Goal: Task Accomplishment & Management: Manage account settings

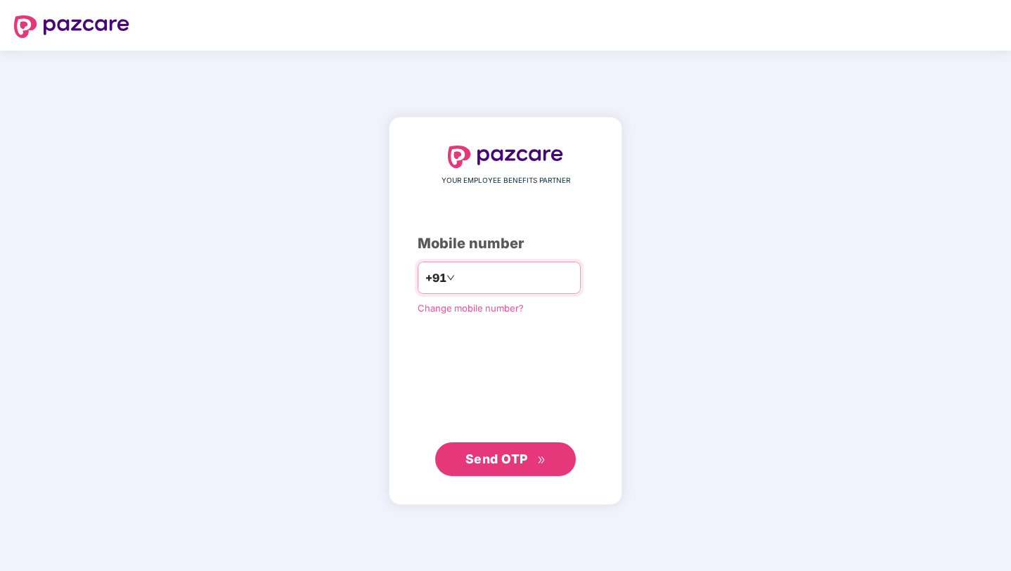
click at [545, 276] on input "number" at bounding box center [515, 277] width 115 height 22
type input "**********"
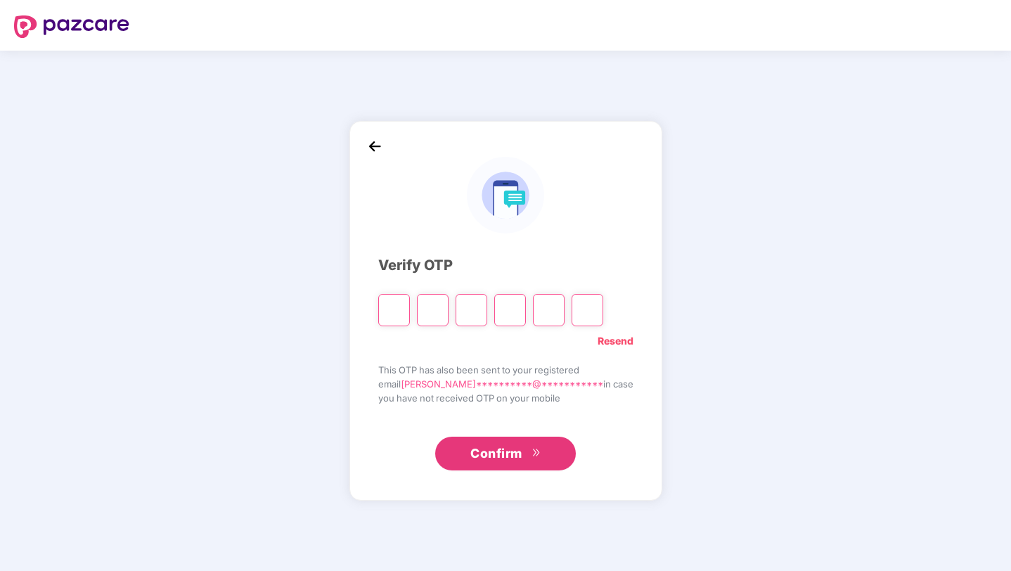
type input "*"
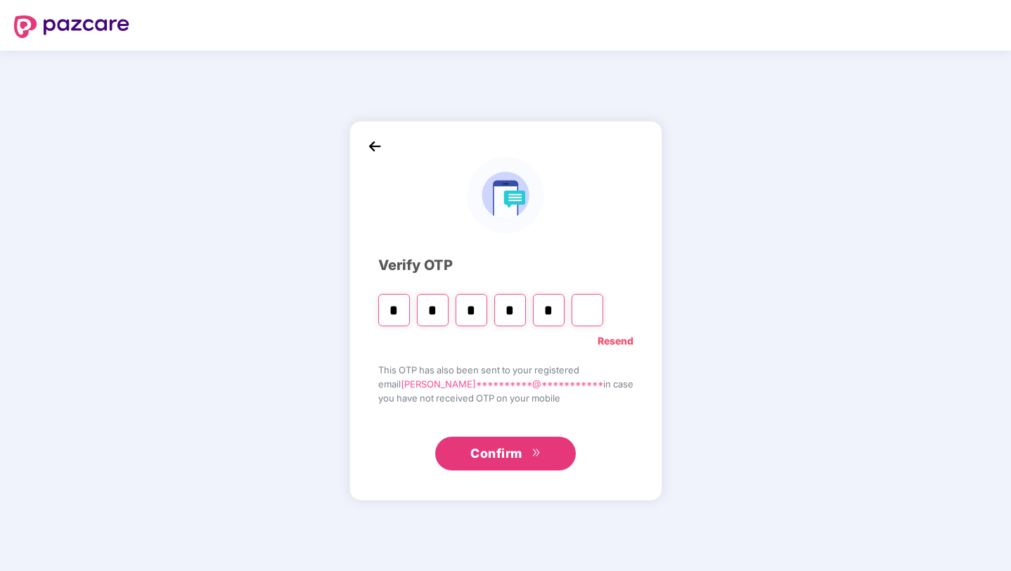
type input "*"
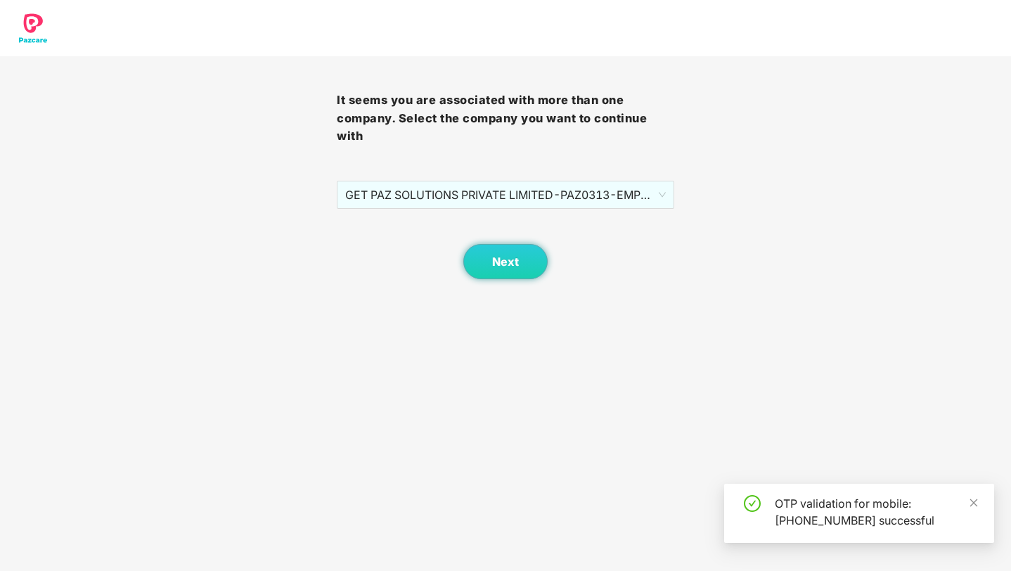
click at [588, 176] on div "It seems you are associated with more than one company. Select the company you …" at bounding box center [505, 167] width 337 height 223
click at [590, 191] on span "GET PAZ SOLUTIONS PRIVATE LIMITED - PAZ0313 - EMPLOYEE" at bounding box center [505, 194] width 320 height 27
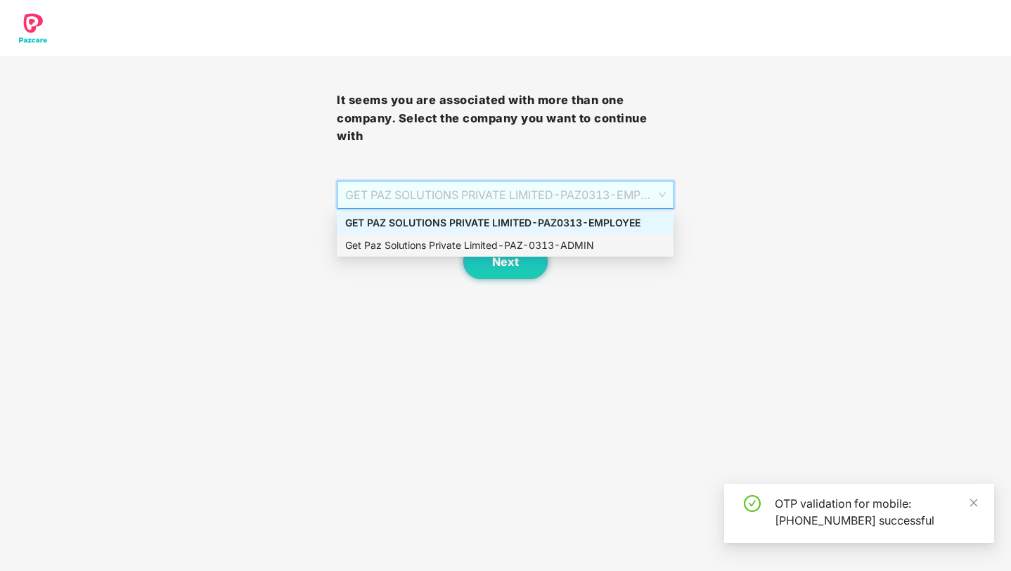
click at [582, 238] on div "Get Paz Solutions Private Limited - PAZ-0313 - ADMIN" at bounding box center [505, 245] width 320 height 15
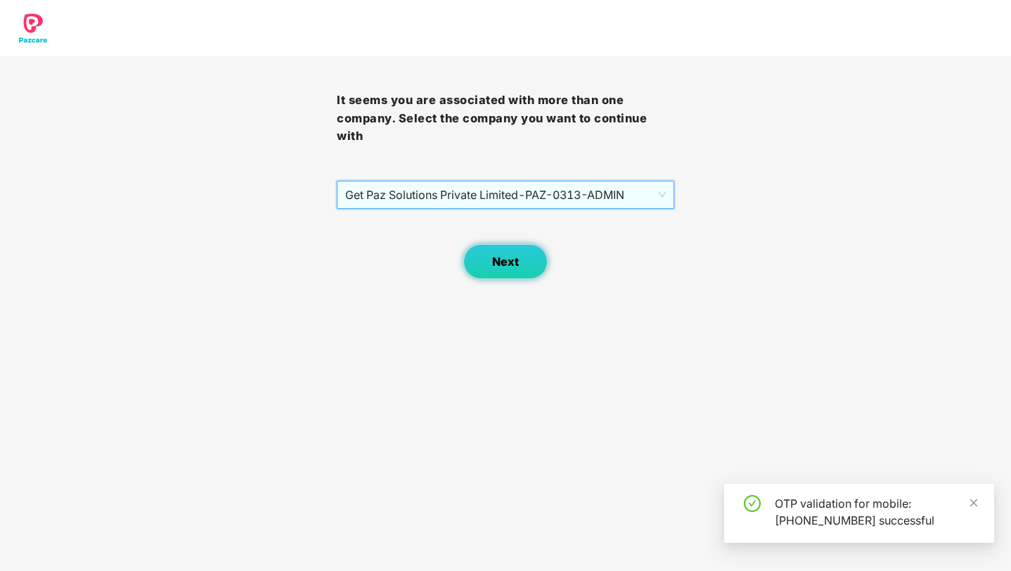
click at [528, 255] on button "Next" at bounding box center [505, 261] width 84 height 35
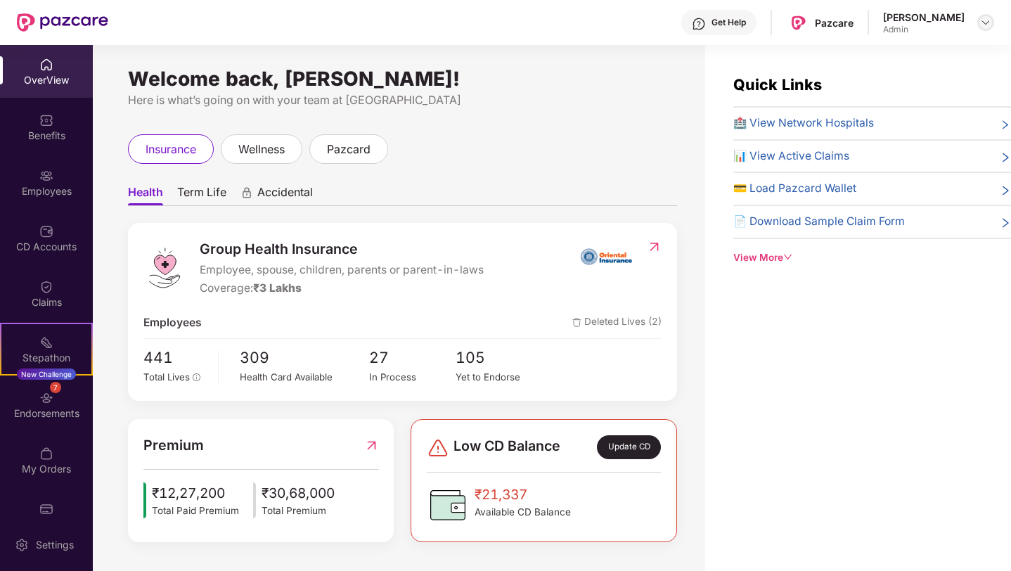
click at [986, 22] on img at bounding box center [985, 22] width 11 height 11
click at [51, 163] on div "Employees" at bounding box center [46, 182] width 93 height 53
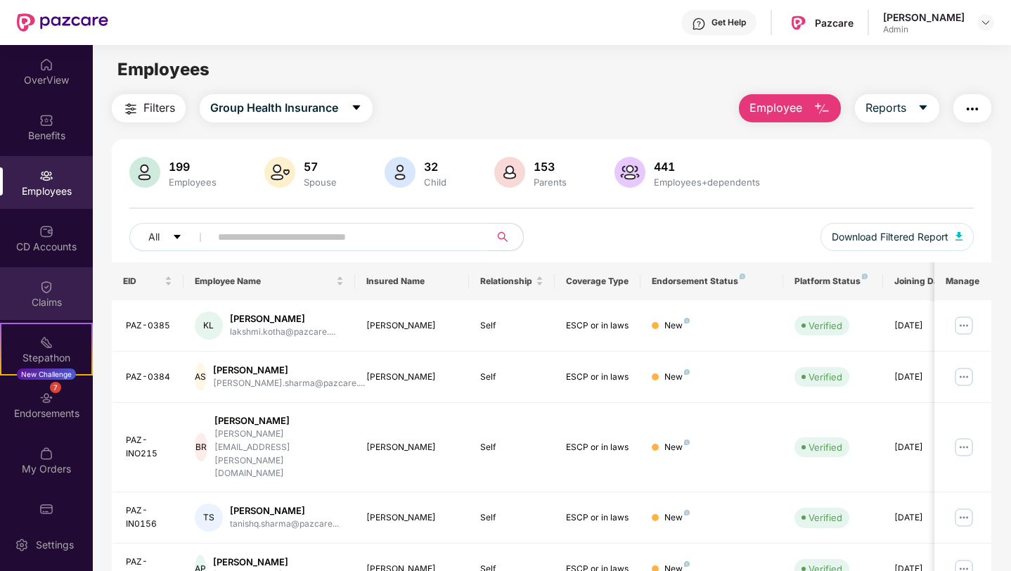
click at [28, 296] on div "Claims" at bounding box center [46, 302] width 93 height 14
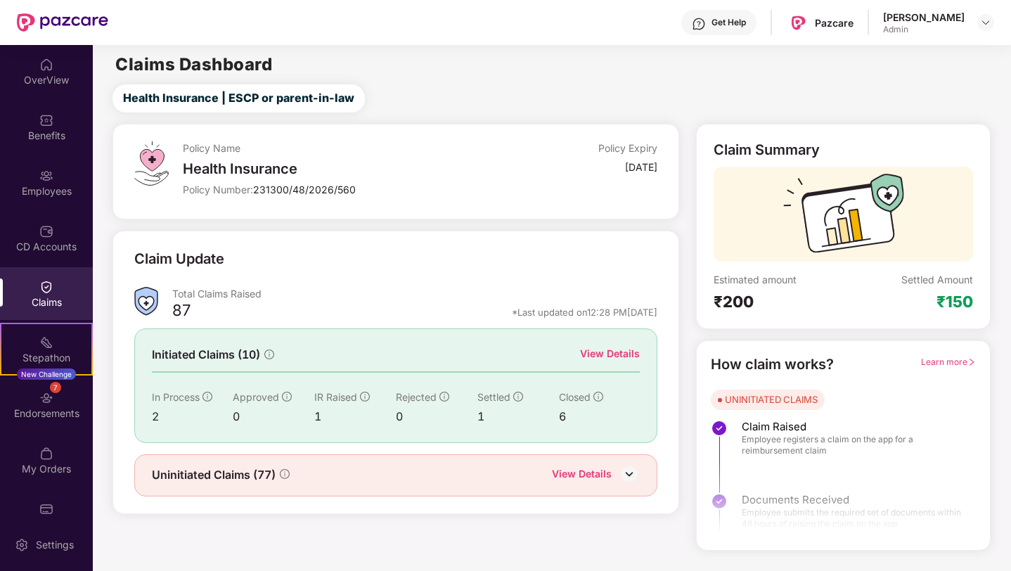
click at [335, 273] on div "Claim Update" at bounding box center [396, 267] width 524 height 39
click at [438, 203] on div "Policy Name Health Insurance Policy Number: 231300/48/2026/560 Policy Expiry [D…" at bounding box center [395, 172] width 567 height 96
click at [363, 137] on div "Policy Name Health Insurance Policy Number: 231300/48/2026/560 Policy Expiry [D…" at bounding box center [395, 172] width 567 height 96
click at [619, 354] on div "View Details" at bounding box center [610, 353] width 60 height 15
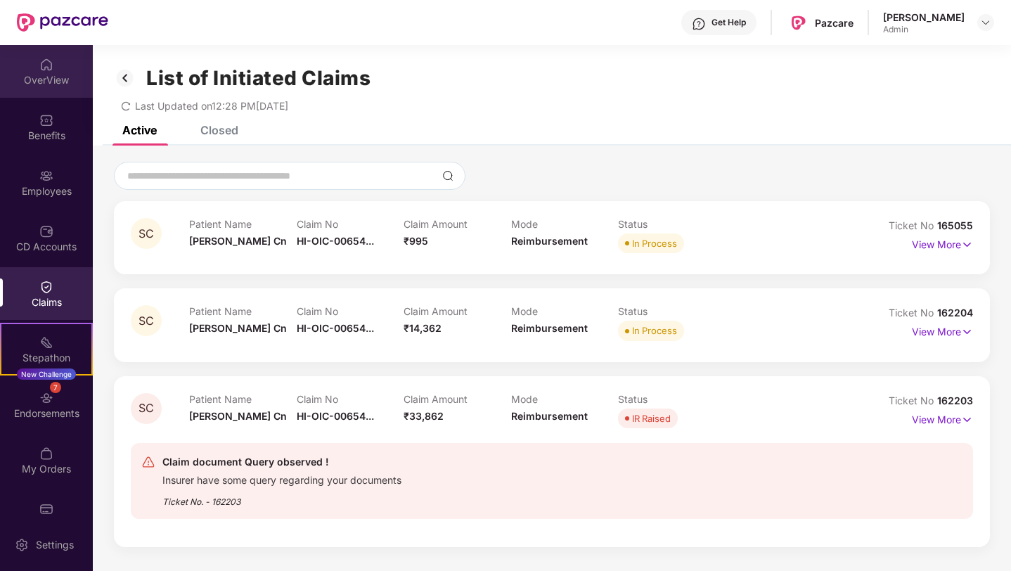
click at [55, 96] on div "OverView" at bounding box center [46, 71] width 93 height 53
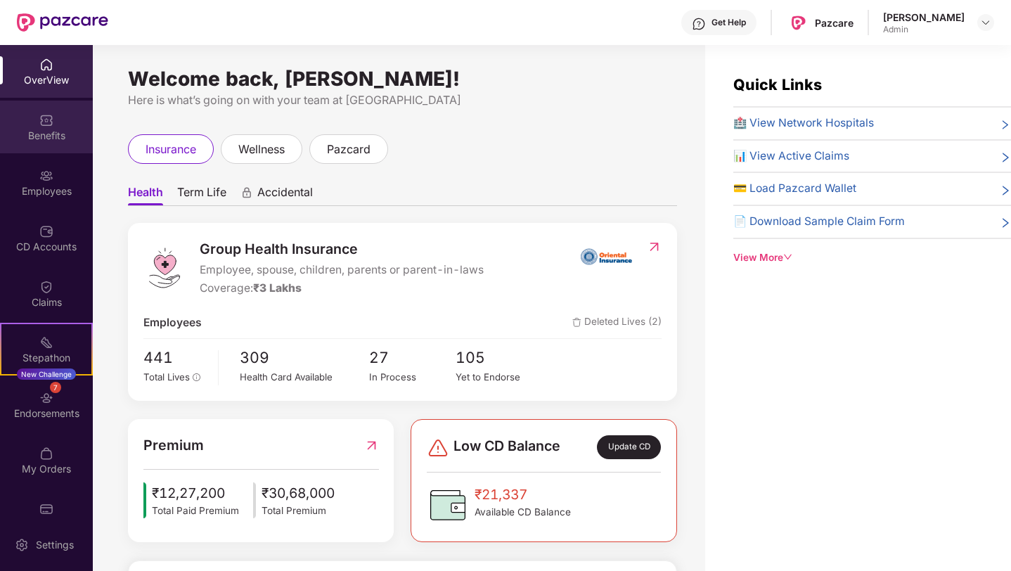
click at [46, 127] on div "Benefits" at bounding box center [46, 127] width 93 height 53
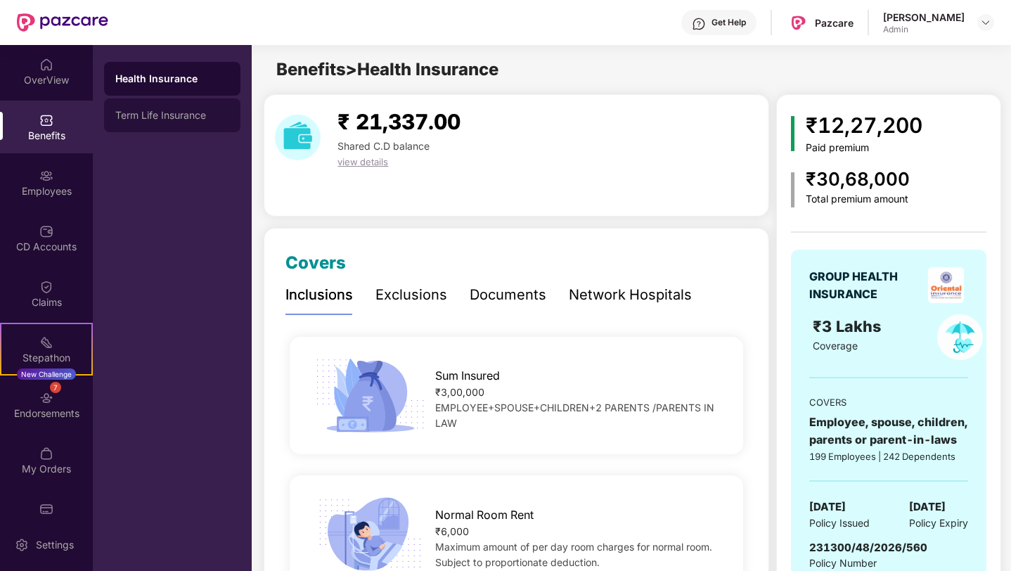
click at [193, 112] on div "Term Life Insurance" at bounding box center [172, 115] width 114 height 11
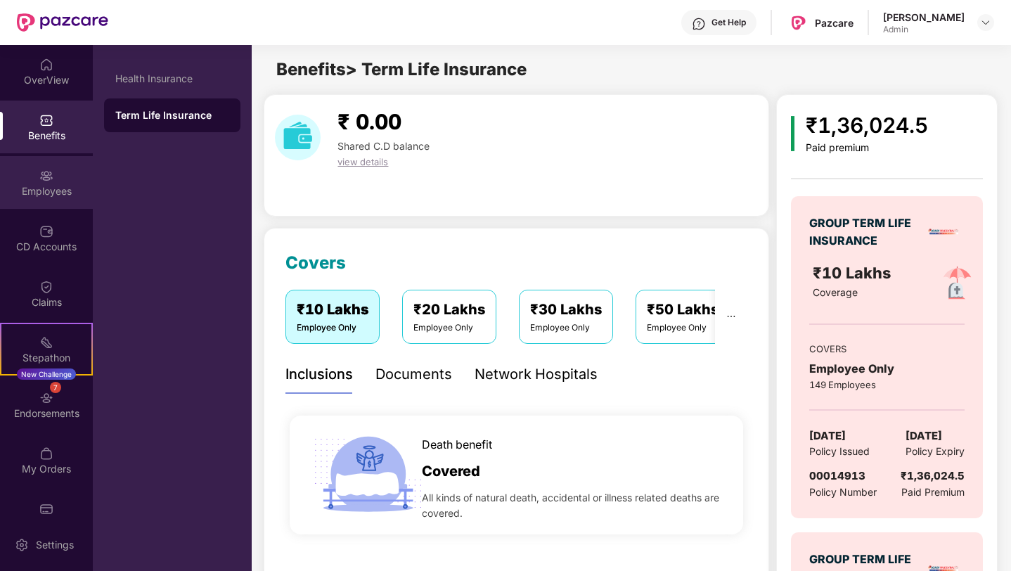
click at [35, 181] on div "Employees" at bounding box center [46, 182] width 93 height 53
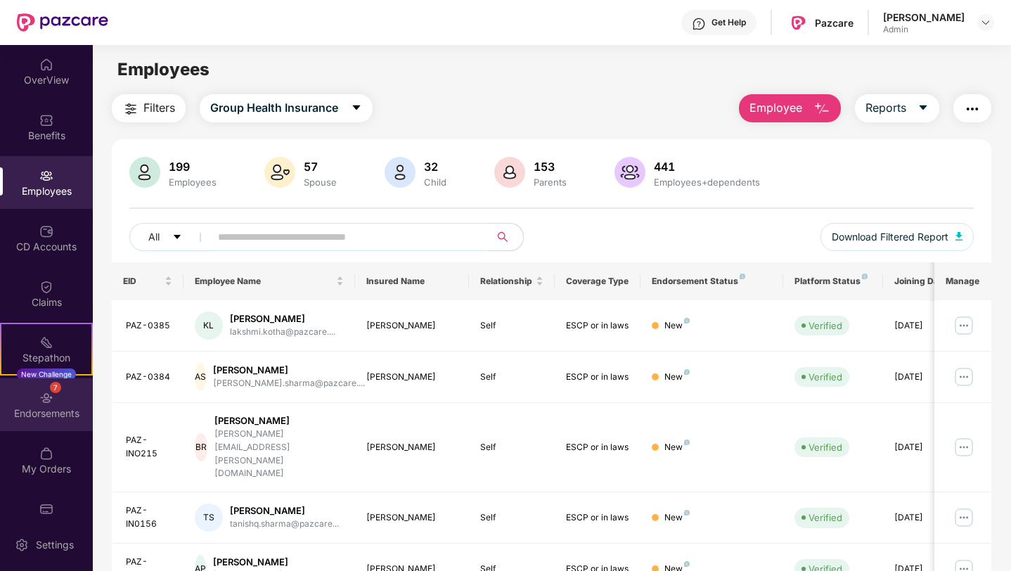
click at [20, 388] on div "7 Endorsements" at bounding box center [46, 404] width 93 height 53
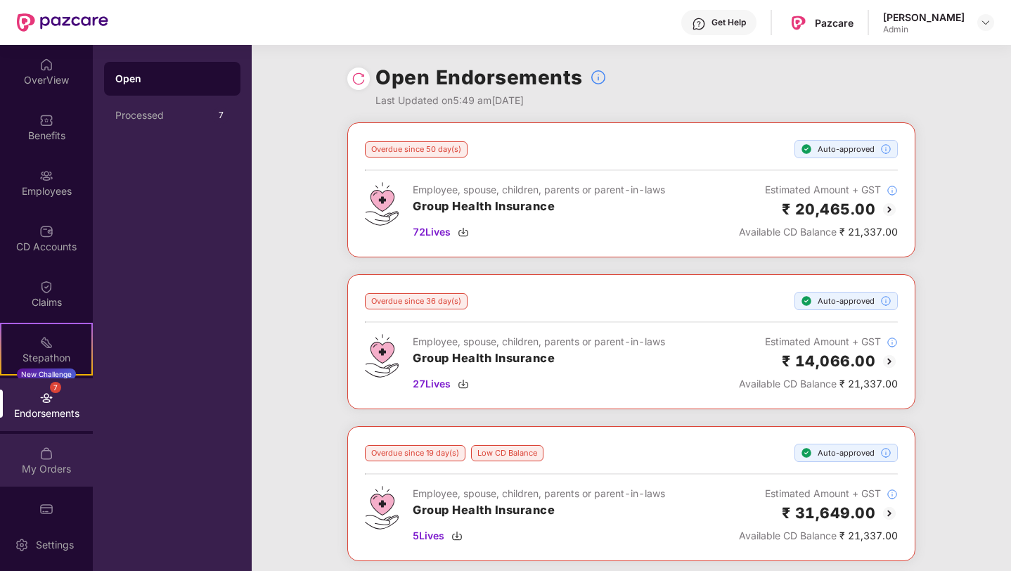
click at [41, 474] on div "My Orders" at bounding box center [46, 469] width 93 height 14
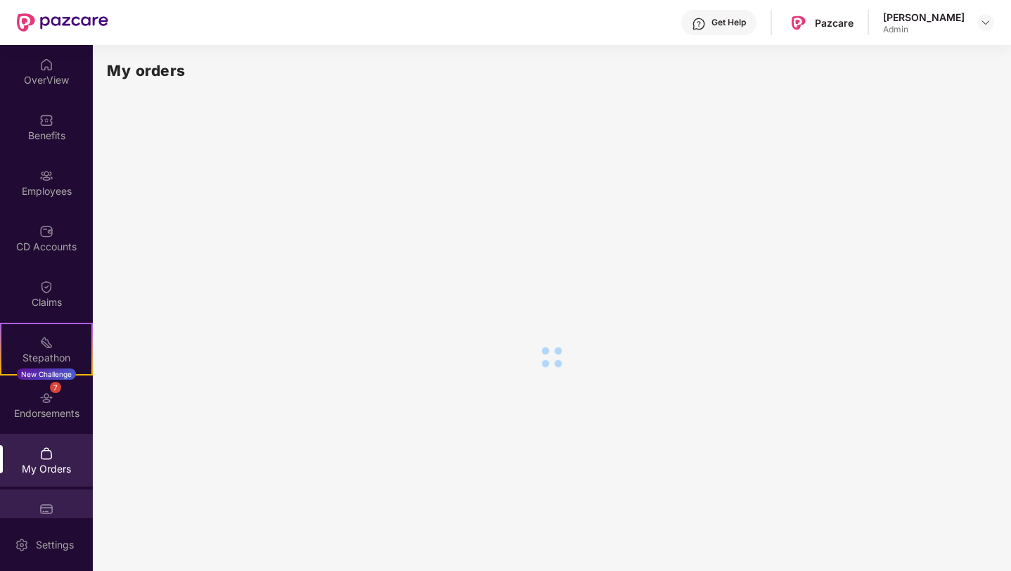
scroll to position [27, 0]
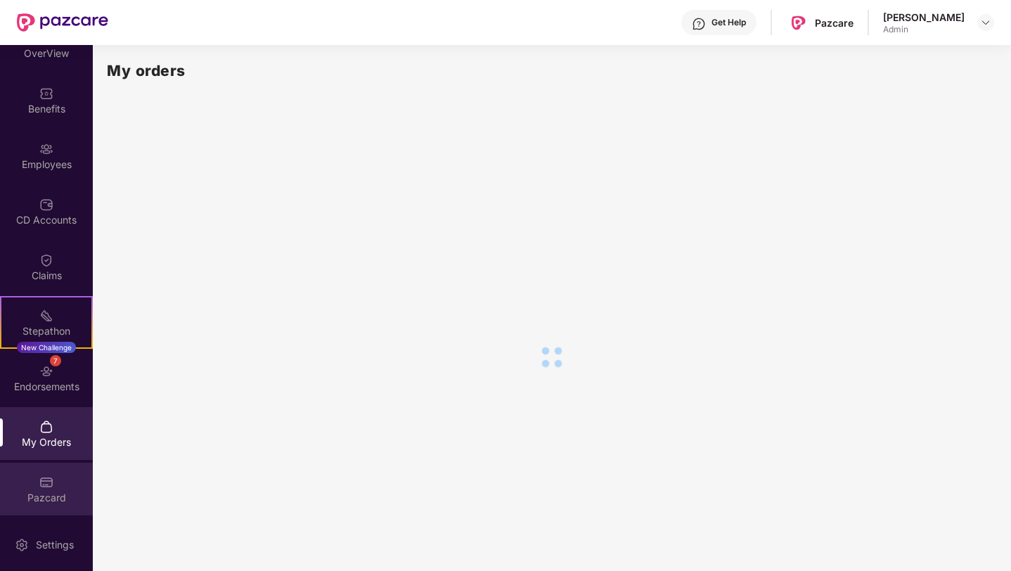
click at [65, 497] on div "Pazcard" at bounding box center [46, 498] width 93 height 14
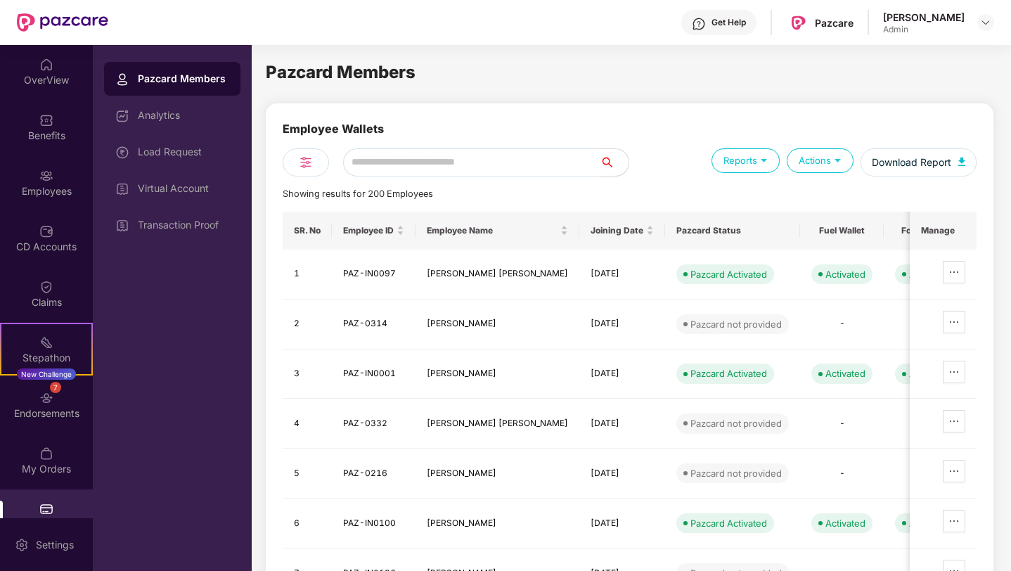
click at [449, 162] on input "text" at bounding box center [471, 162] width 257 height 28
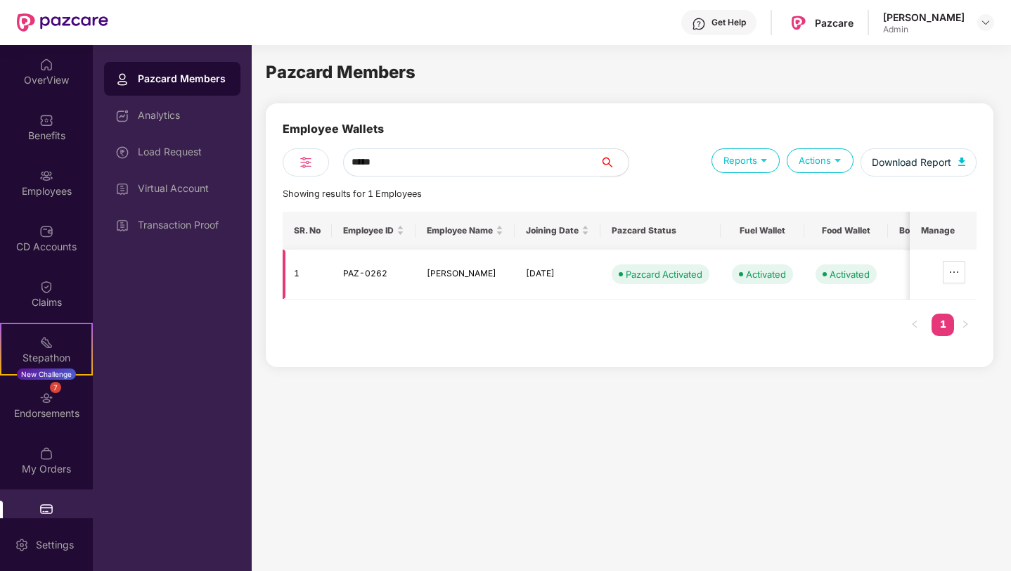
type input "*****"
click at [799, 281] on td "Activated" at bounding box center [763, 275] width 84 height 50
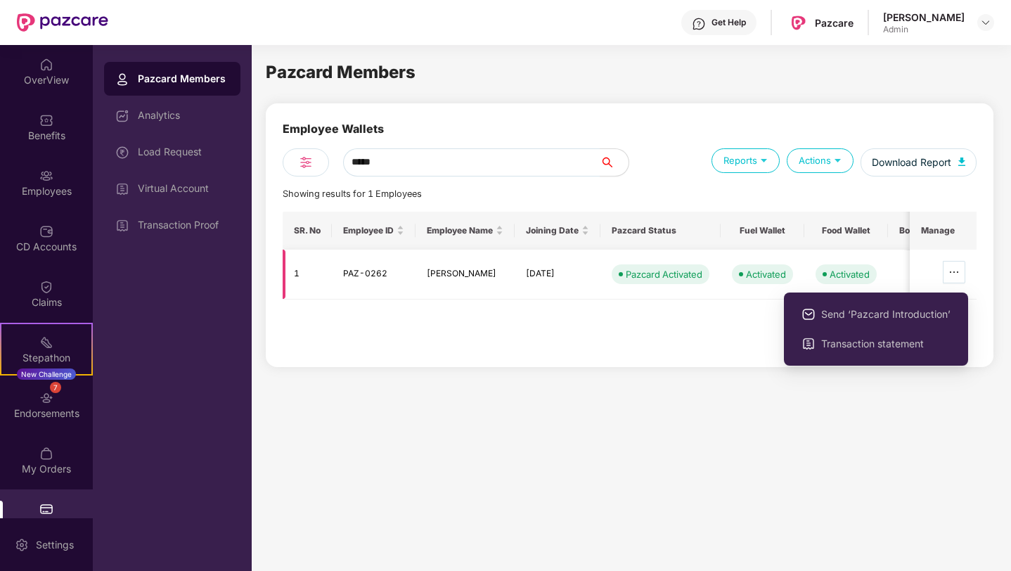
click at [950, 273] on icon "ellipsis" at bounding box center [953, 271] width 11 height 11
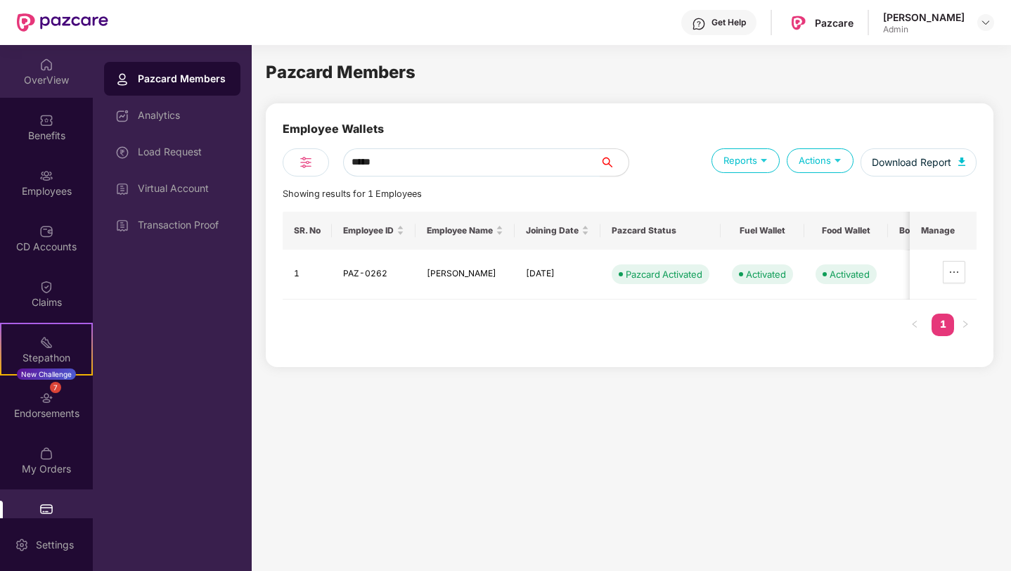
click at [36, 75] on div "OverView" at bounding box center [46, 80] width 93 height 14
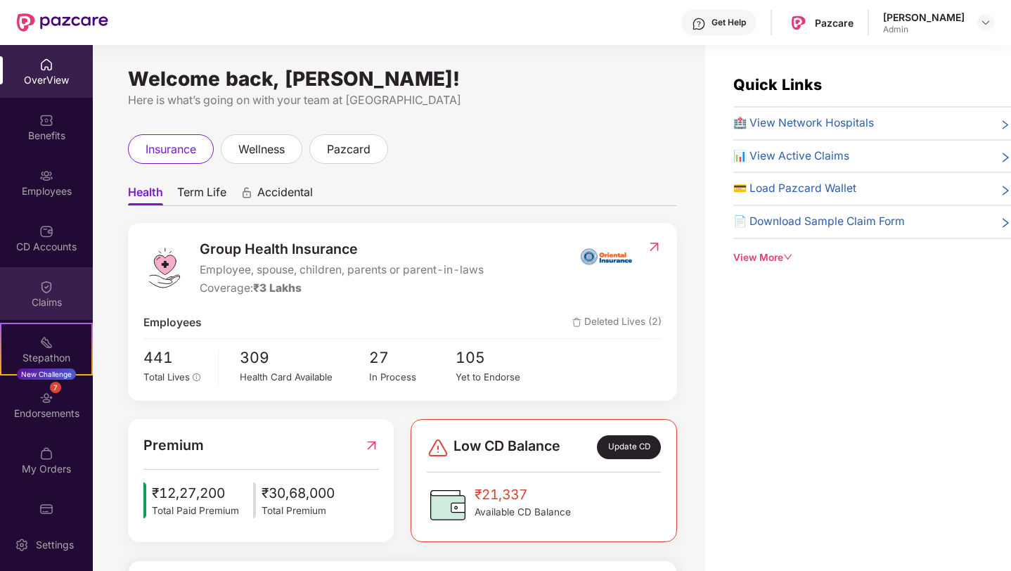
click at [51, 281] on img at bounding box center [46, 287] width 14 height 14
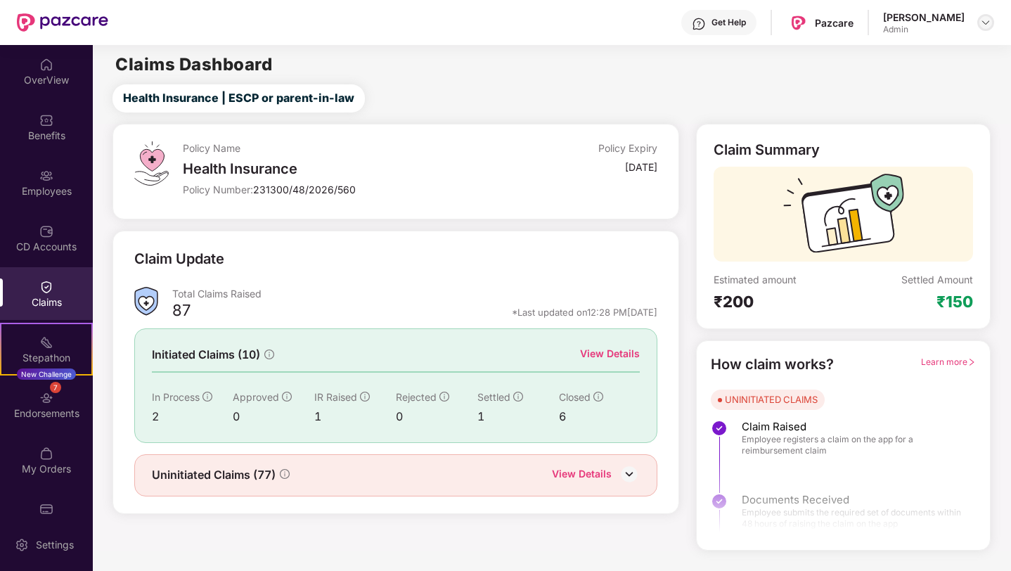
click at [985, 23] on img at bounding box center [985, 22] width 11 height 11
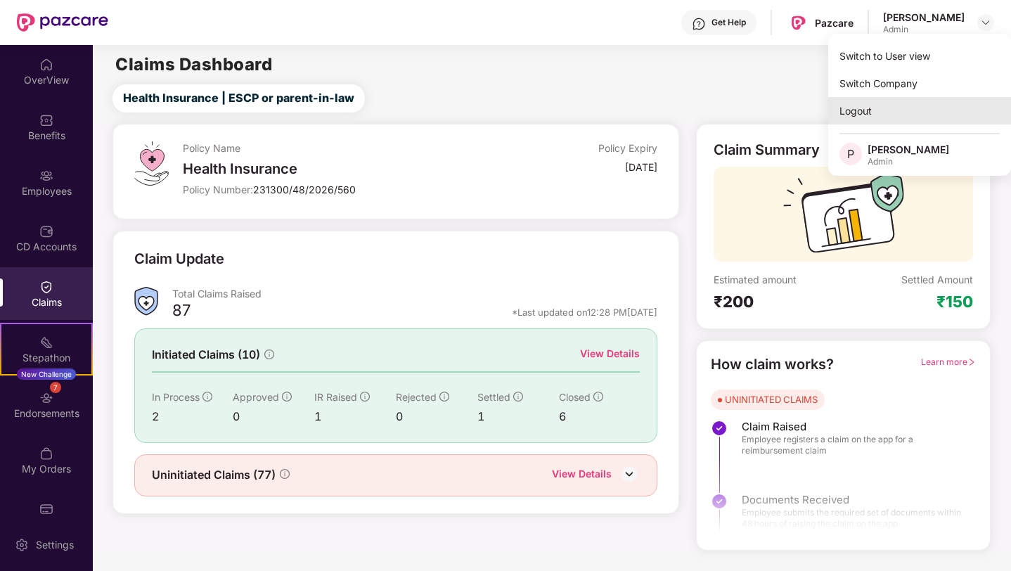
click at [884, 112] on div "Logout" at bounding box center [919, 110] width 183 height 27
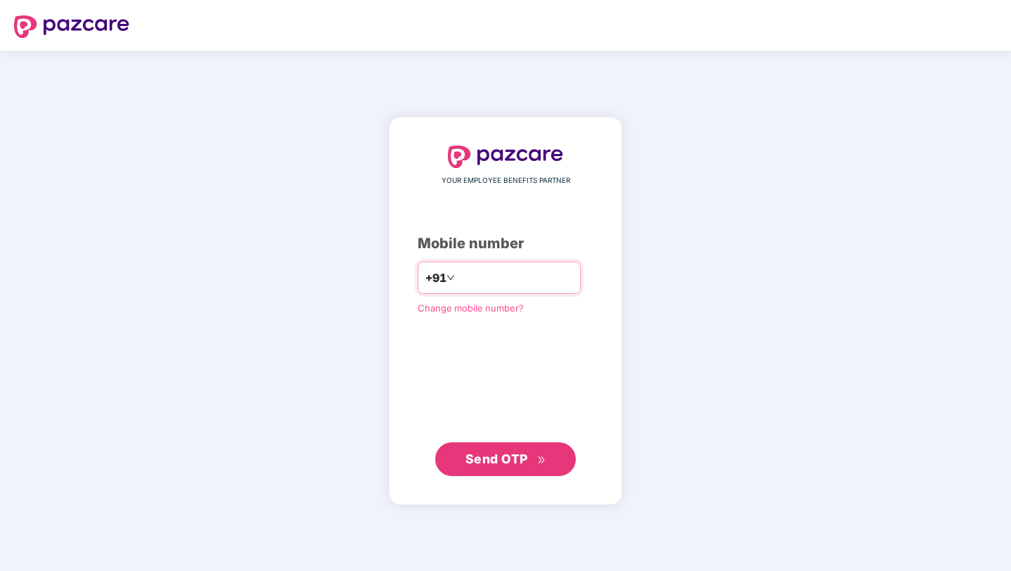
click at [517, 285] on input "number" at bounding box center [515, 277] width 115 height 22
type input "**********"
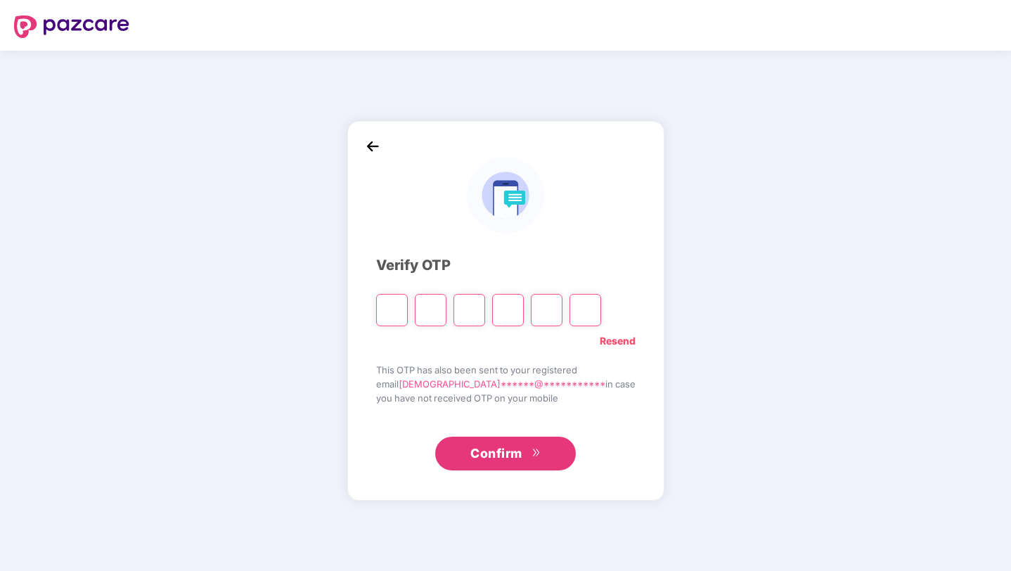
paste input "*"
type input "*"
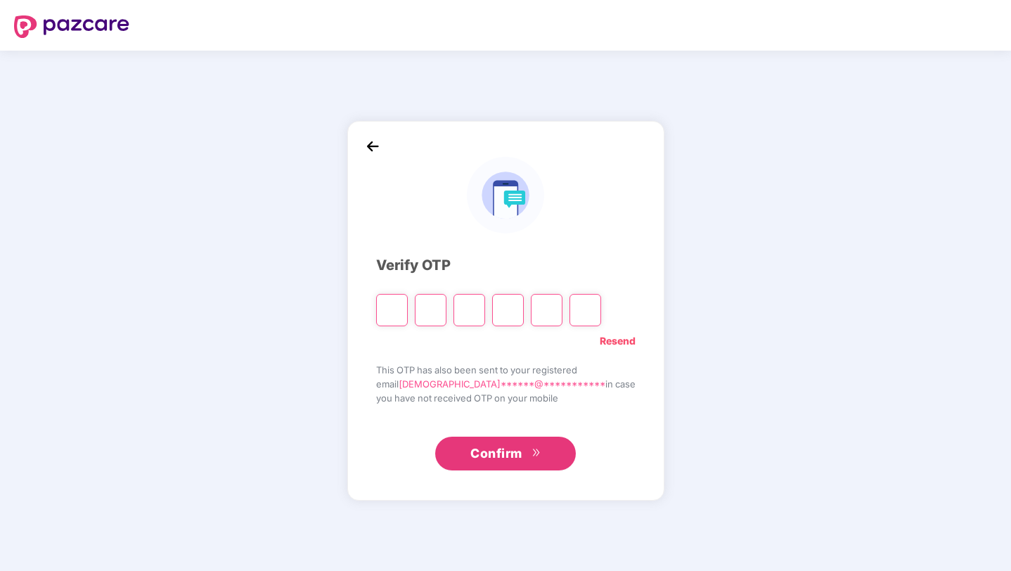
type input "*"
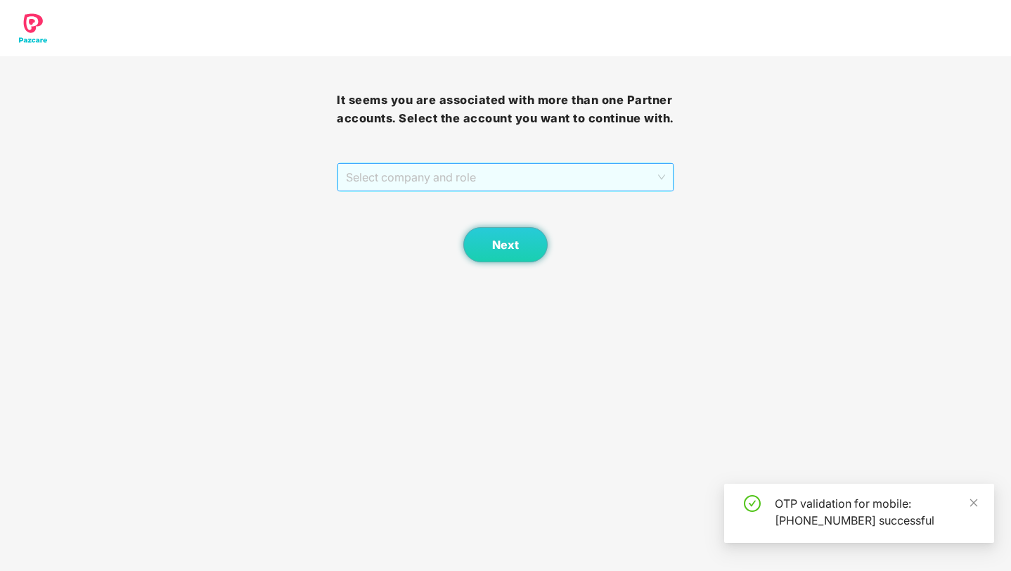
click at [510, 191] on span "Select company and role" at bounding box center [505, 177] width 318 height 27
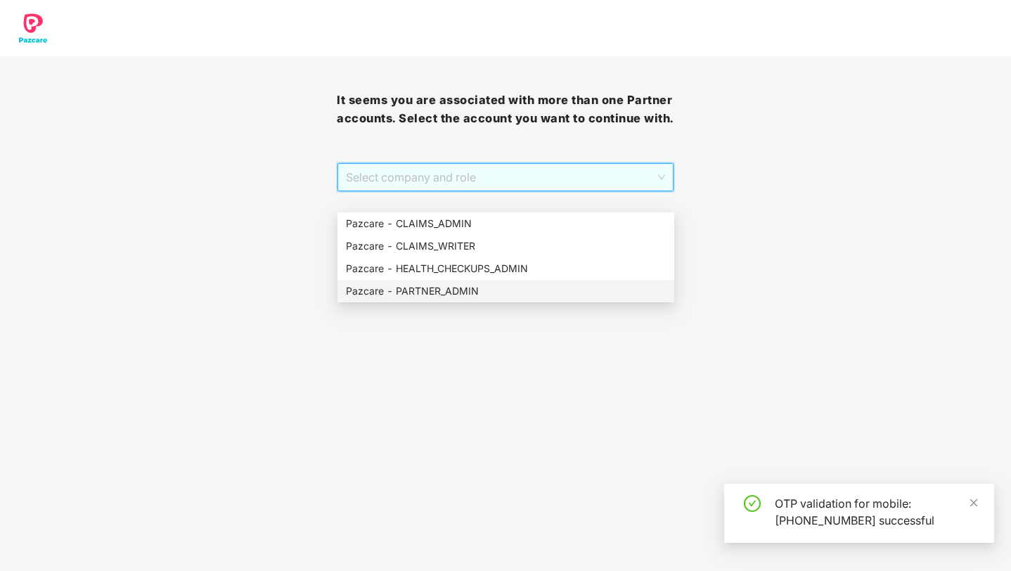
click at [484, 283] on div "Pazcare - PARTNER_ADMIN" at bounding box center [505, 291] width 337 height 22
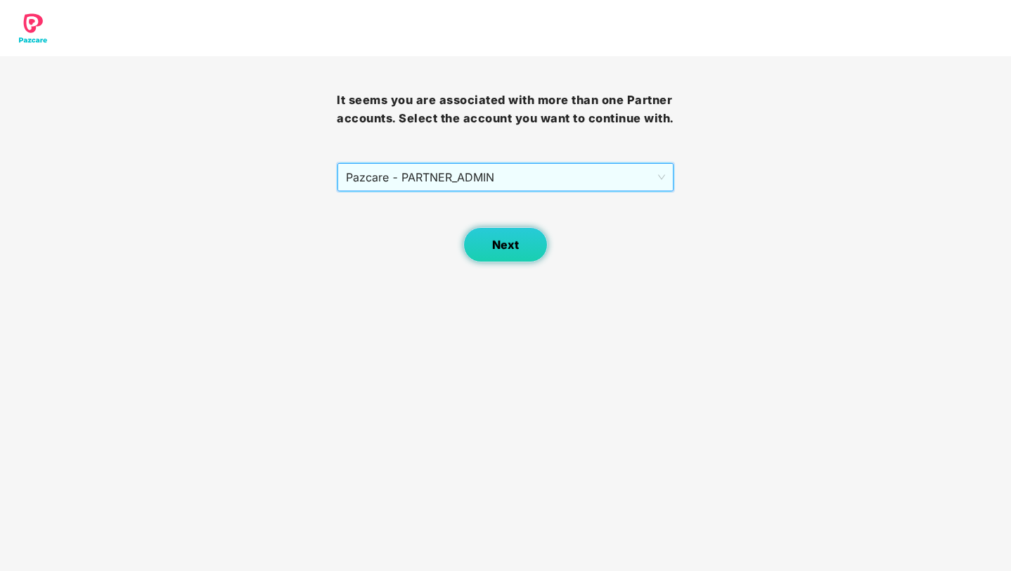
click at [502, 262] on button "Next" at bounding box center [505, 244] width 84 height 35
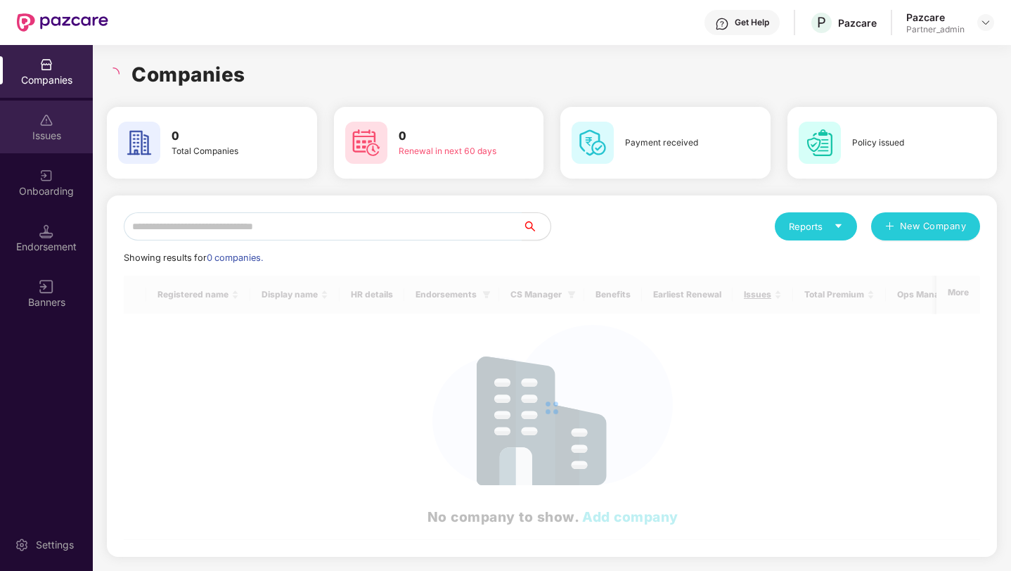
click at [37, 120] on div "Issues" at bounding box center [46, 127] width 93 height 53
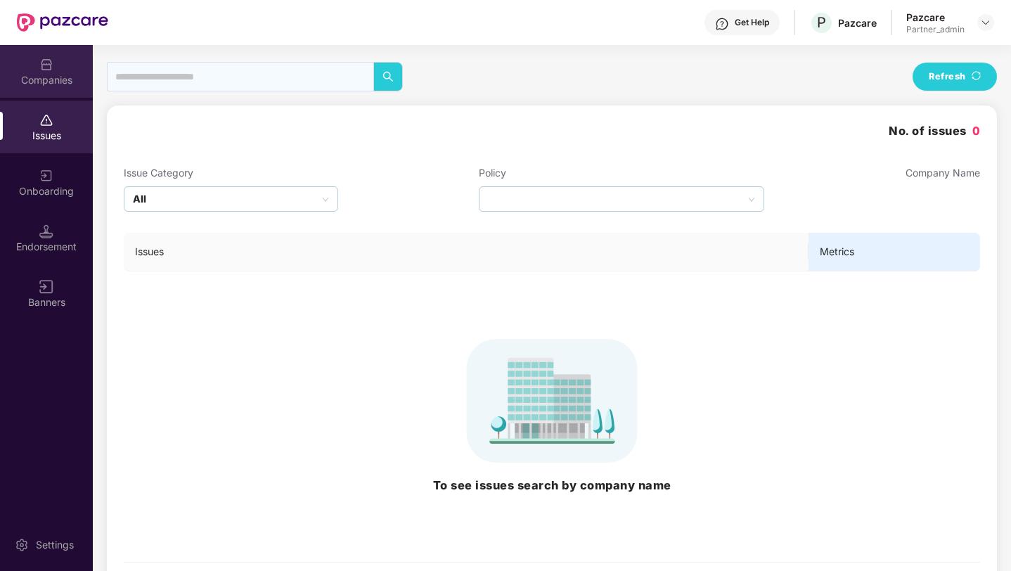
click at [44, 52] on div "Companies" at bounding box center [46, 71] width 93 height 53
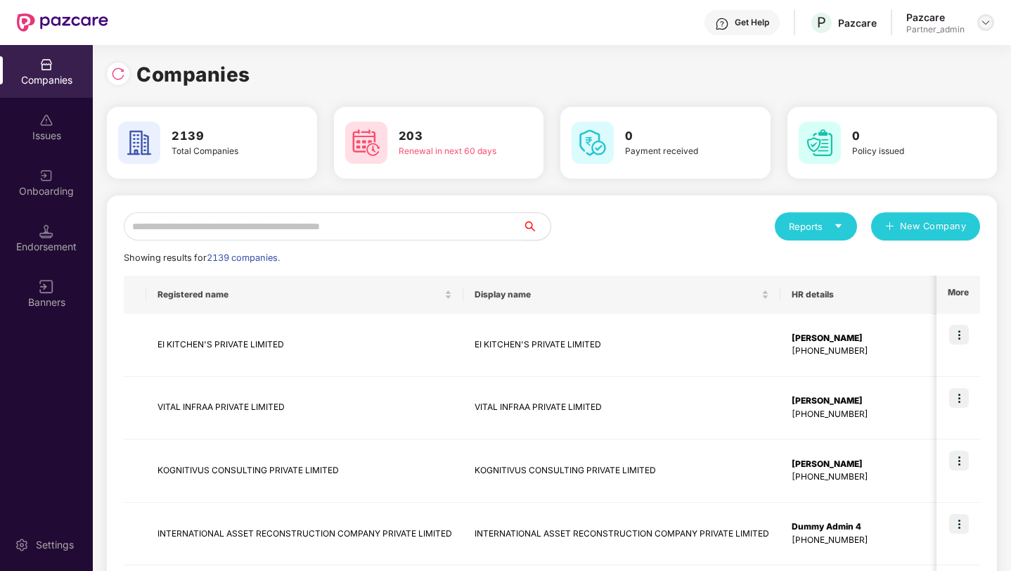
click at [980, 27] on img at bounding box center [985, 22] width 11 height 11
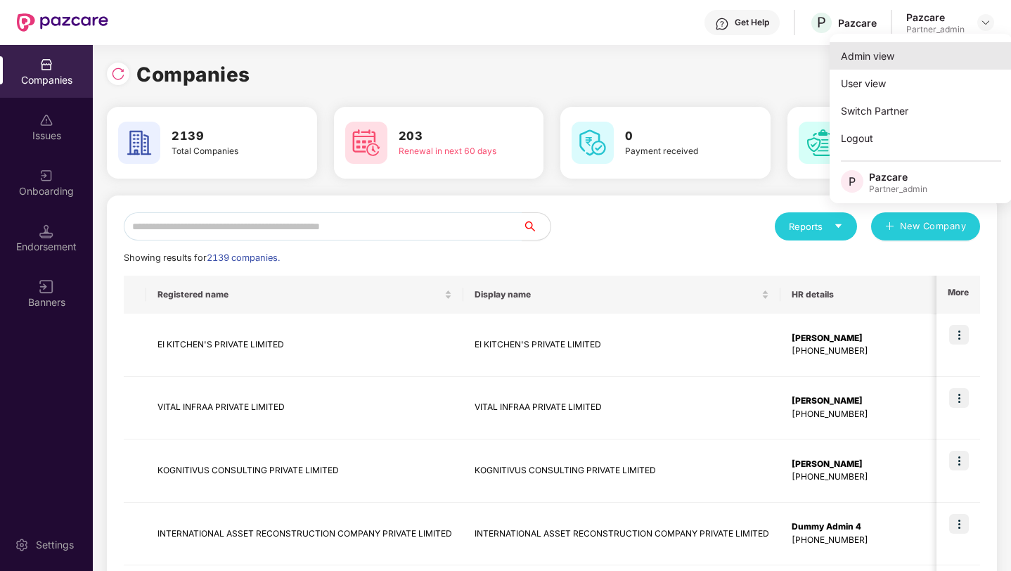
click at [893, 56] on div "Admin view" at bounding box center [920, 55] width 183 height 27
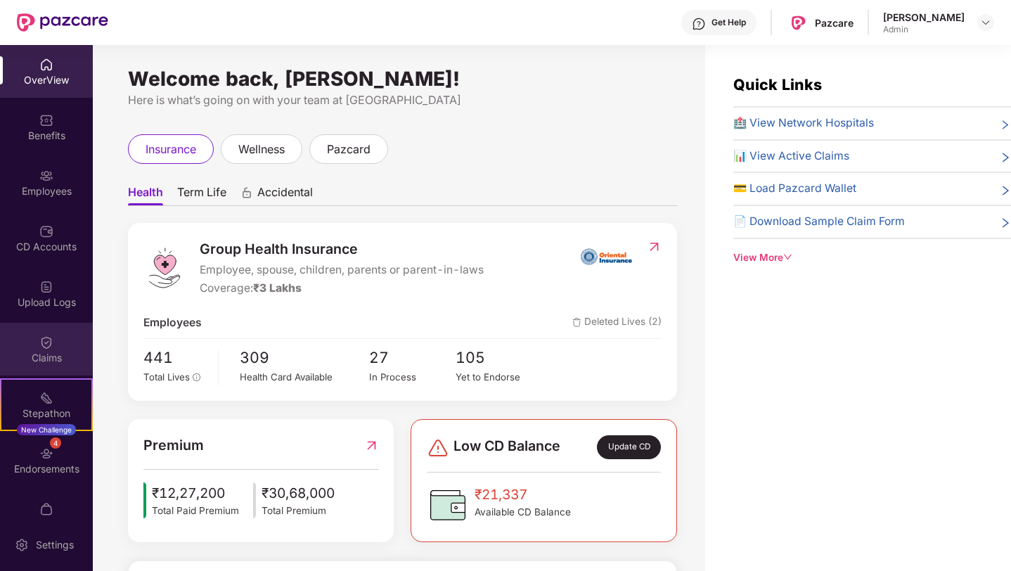
click at [51, 348] on div "Claims" at bounding box center [46, 349] width 93 height 53
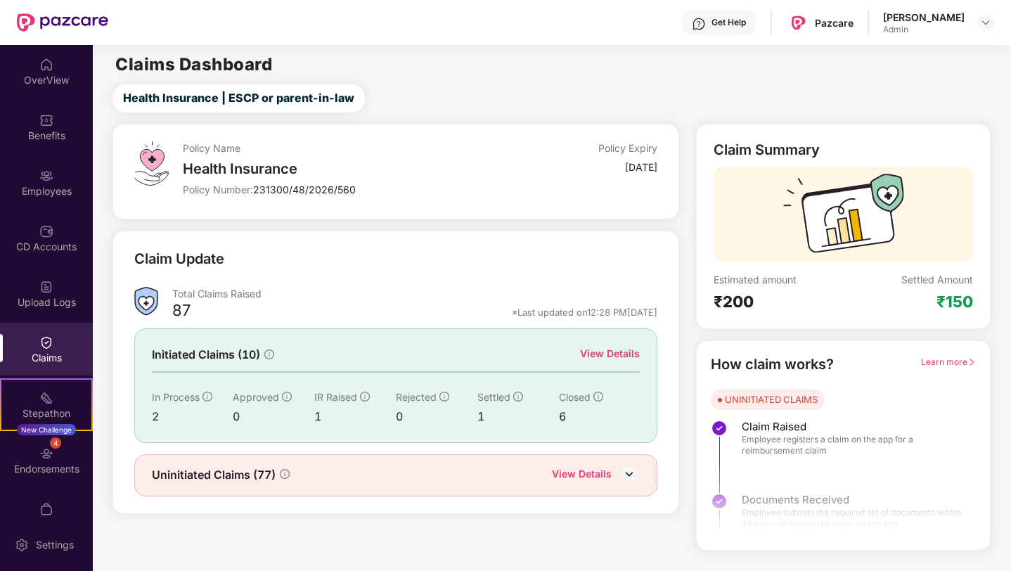
click at [370, 265] on div "Claim Update" at bounding box center [396, 267] width 524 height 39
click at [434, 143] on div "Policy Name" at bounding box center [341, 147] width 316 height 13
click at [236, 257] on div "Claim Update" at bounding box center [396, 267] width 524 height 39
click at [157, 287] on img at bounding box center [146, 301] width 24 height 29
click at [602, 351] on div "View Details" at bounding box center [610, 353] width 60 height 15
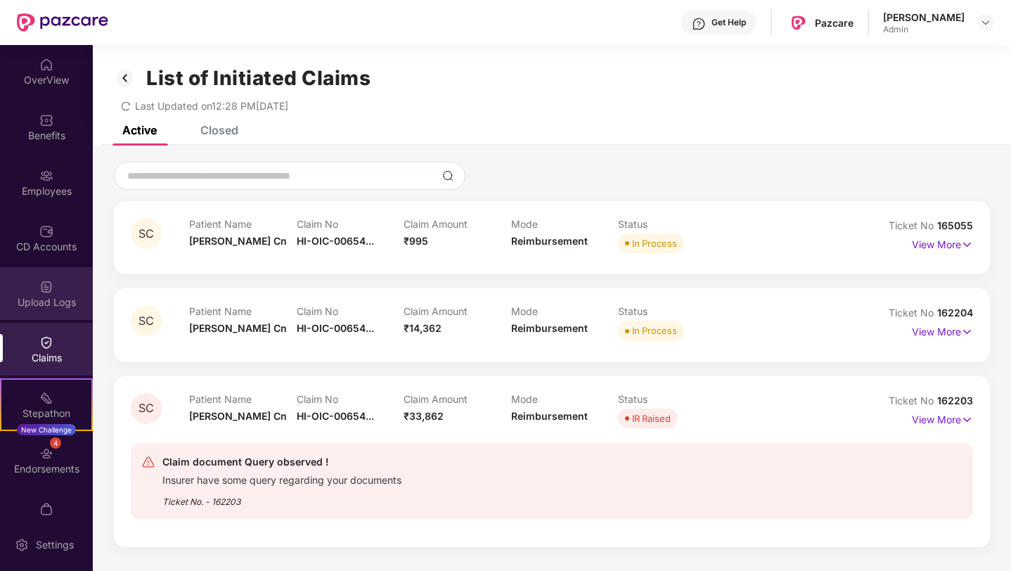
click at [49, 305] on div "Upload Logs" at bounding box center [46, 302] width 93 height 14
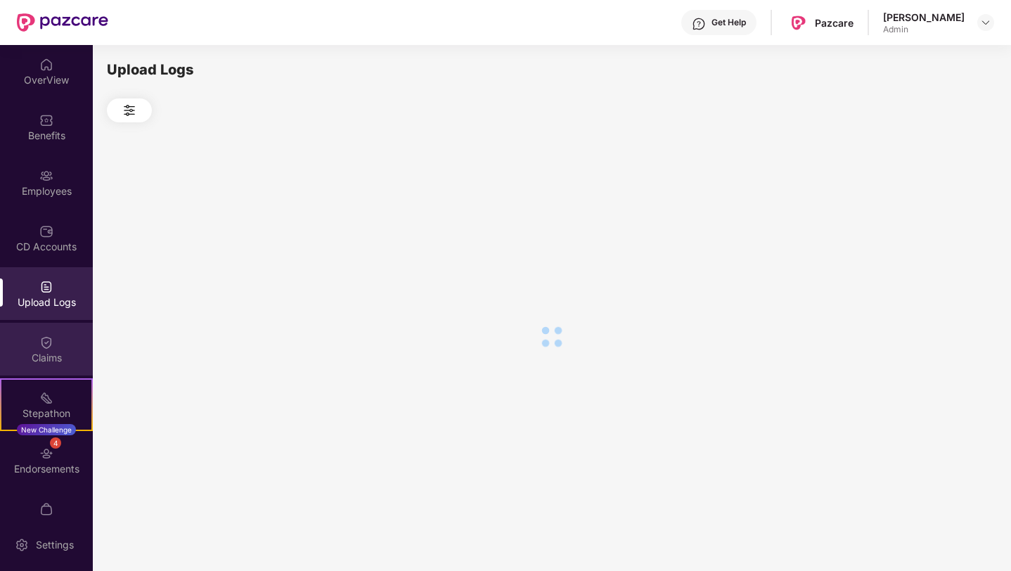
click at [39, 347] on img at bounding box center [46, 342] width 14 height 14
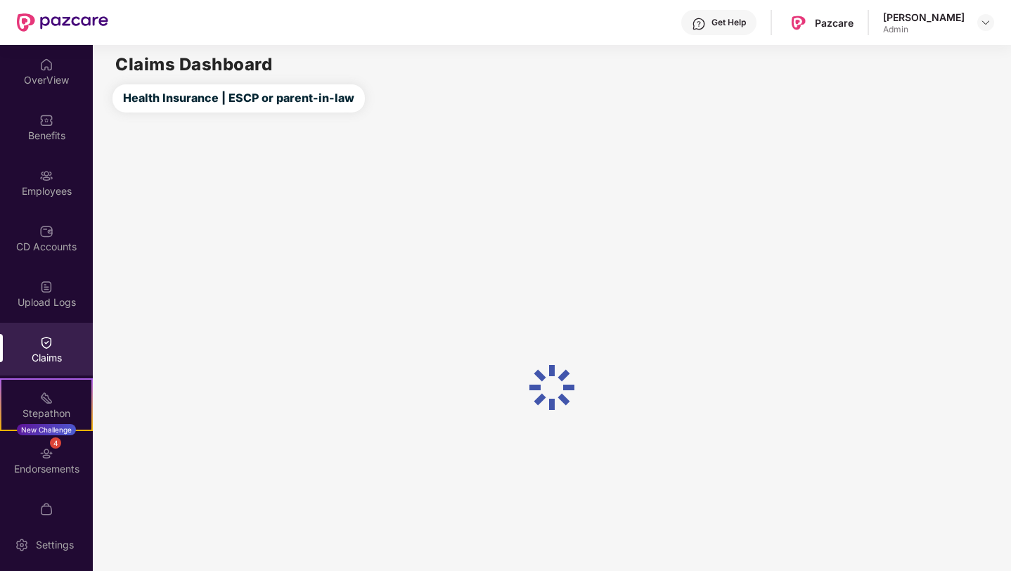
click at [987, 11] on div "[PERSON_NAME] Admin" at bounding box center [938, 23] width 111 height 25
click at [985, 27] on img at bounding box center [985, 22] width 11 height 11
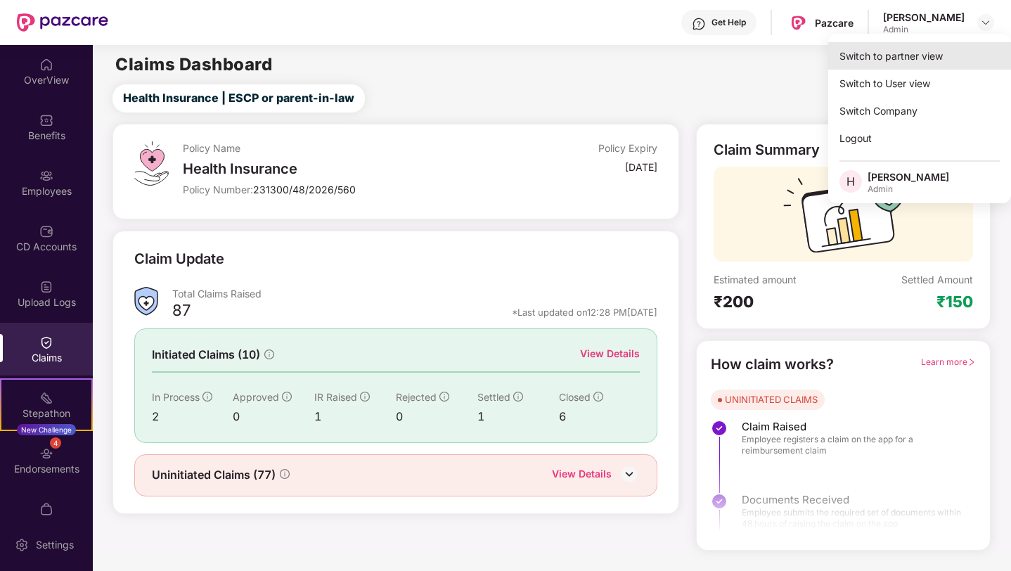
click at [924, 59] on div "Switch to partner view" at bounding box center [919, 55] width 183 height 27
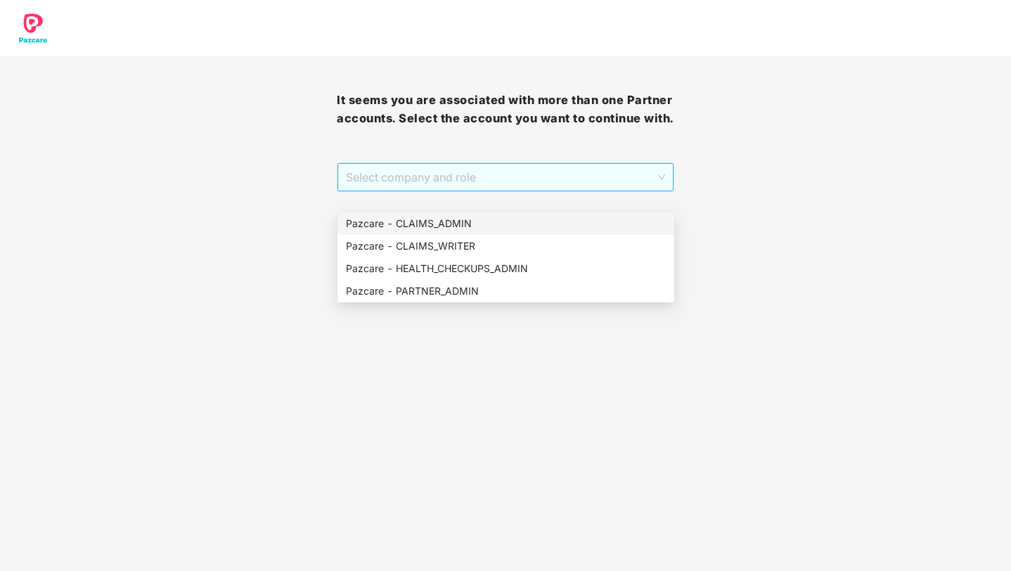
click at [573, 187] on span "Select company and role" at bounding box center [505, 177] width 318 height 27
click at [479, 230] on div "Pazcare - CLAIMS_ADMIN" at bounding box center [506, 223] width 320 height 15
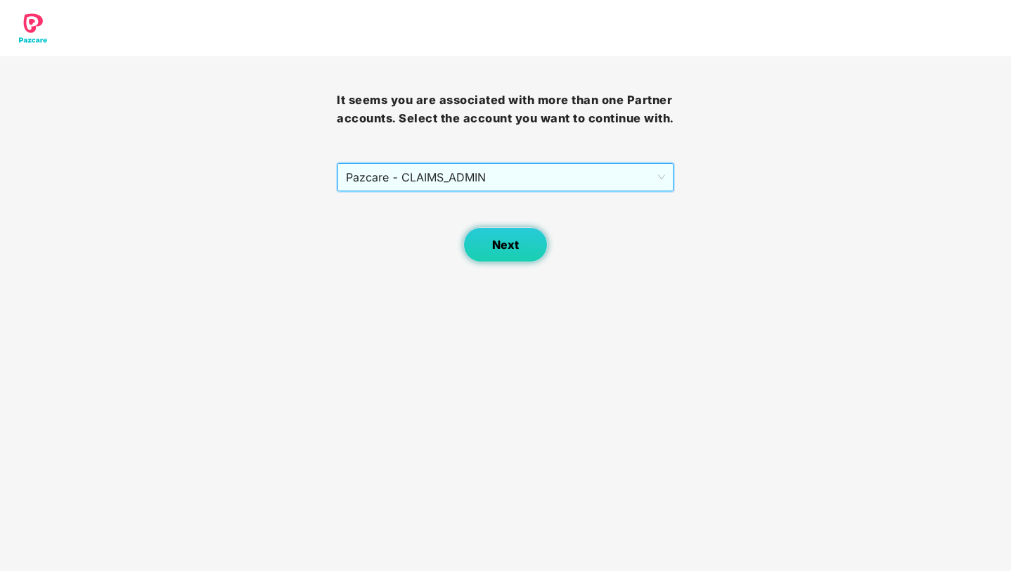
click at [505, 254] on button "Next" at bounding box center [505, 244] width 84 height 35
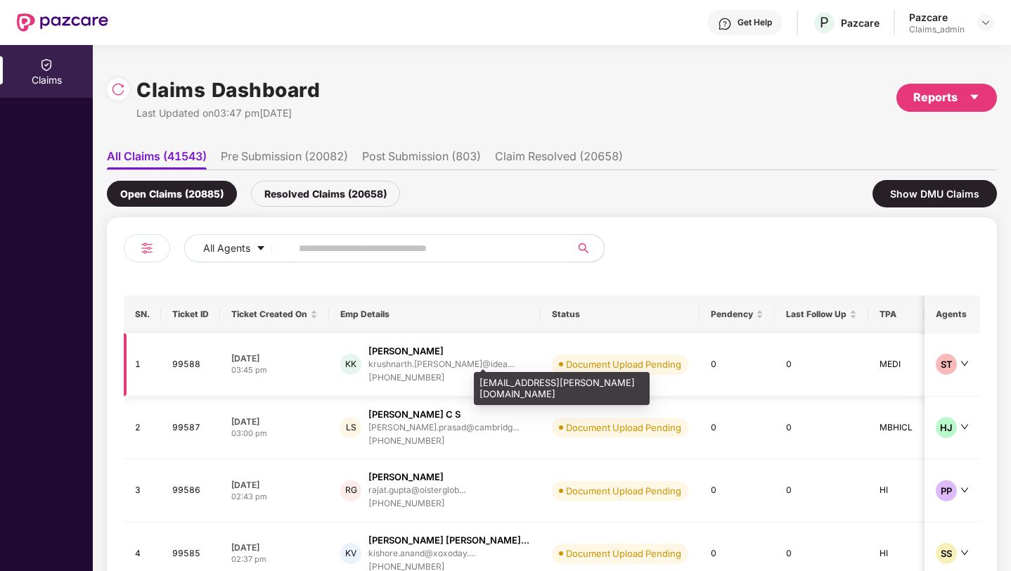
click at [408, 363] on div "krushnarth.[PERSON_NAME]@idea..." at bounding box center [441, 363] width 146 height 9
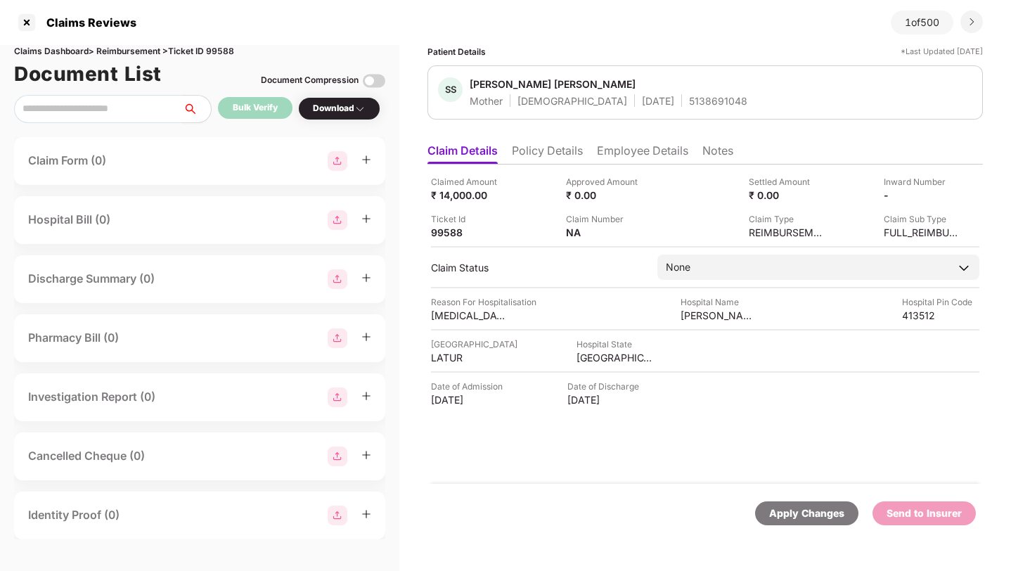
click at [272, 174] on div "Claim Form (0)" at bounding box center [199, 161] width 371 height 48
click at [220, 224] on div "Hospital Bill (0)" at bounding box center [199, 220] width 343 height 20
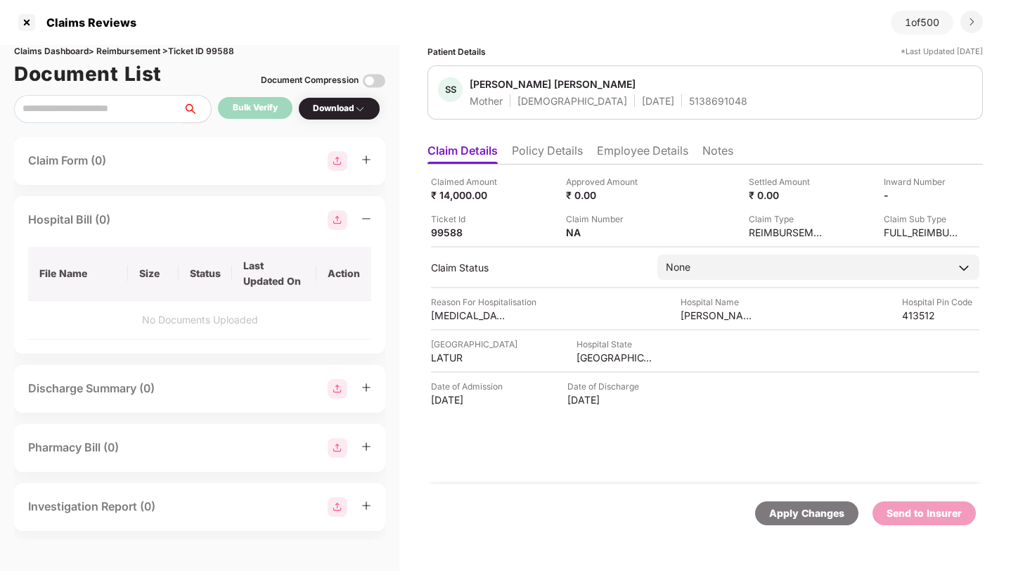
click at [209, 308] on td "No Documents Uploaded" at bounding box center [199, 320] width 343 height 39
click at [178, 214] on div "Hospital Bill (0)" at bounding box center [199, 220] width 343 height 20
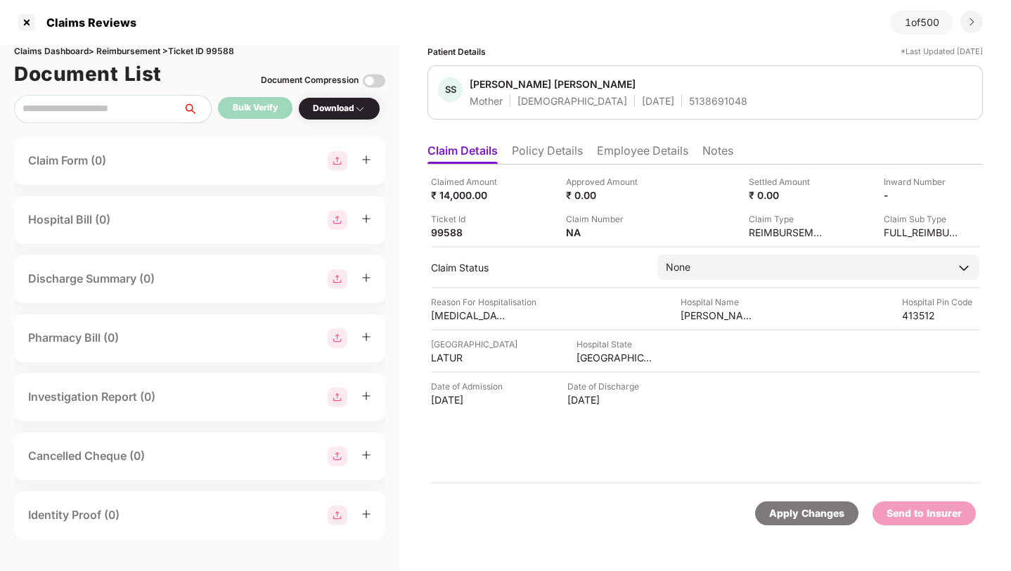
click at [197, 138] on div "Claim Form (0)" at bounding box center [199, 161] width 371 height 48
click at [193, 155] on div "Claim Form (0)" at bounding box center [199, 161] width 343 height 20
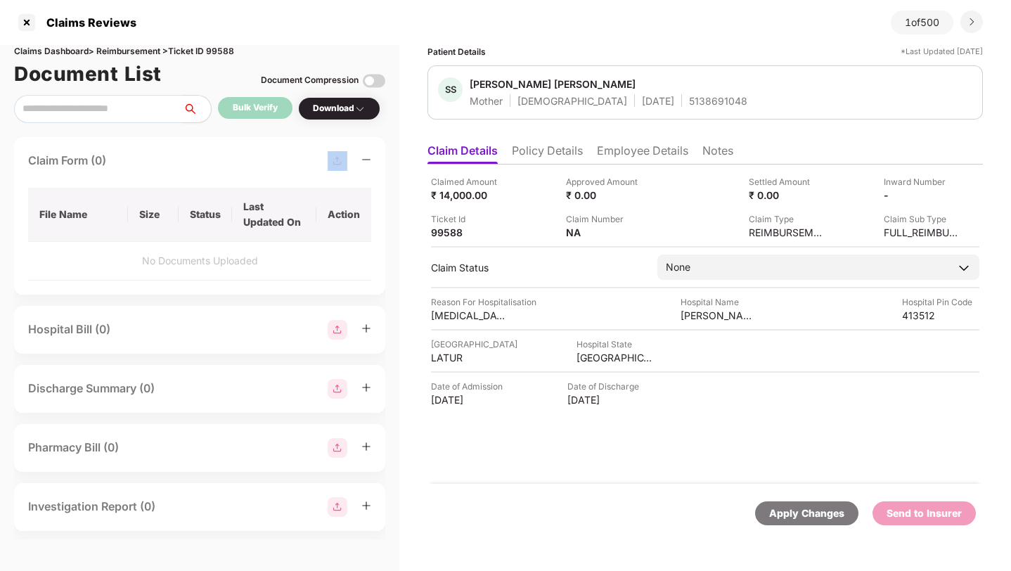
click at [193, 155] on div "Claim Form (0)" at bounding box center [199, 161] width 343 height 20
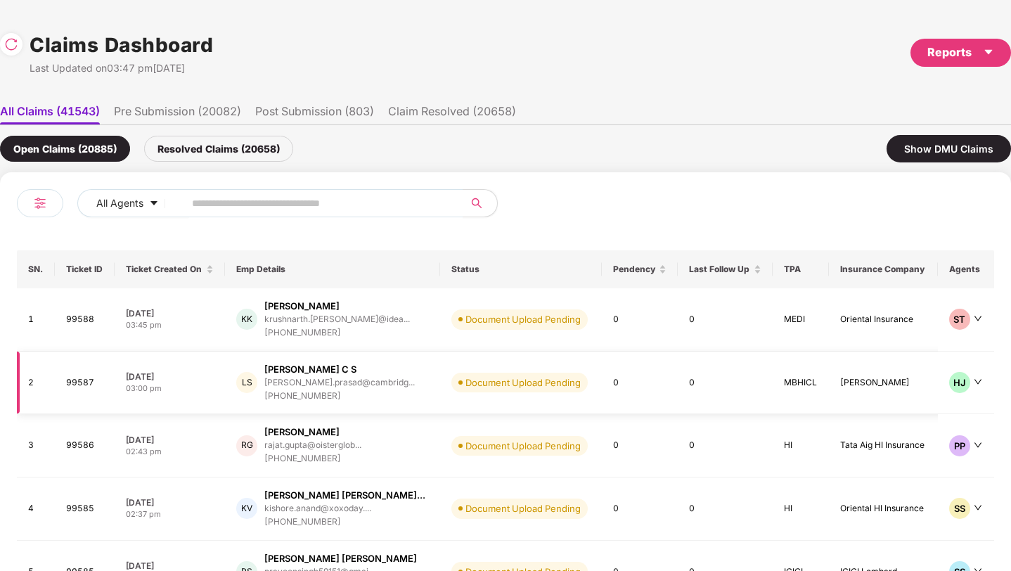
scroll to position [110, 0]
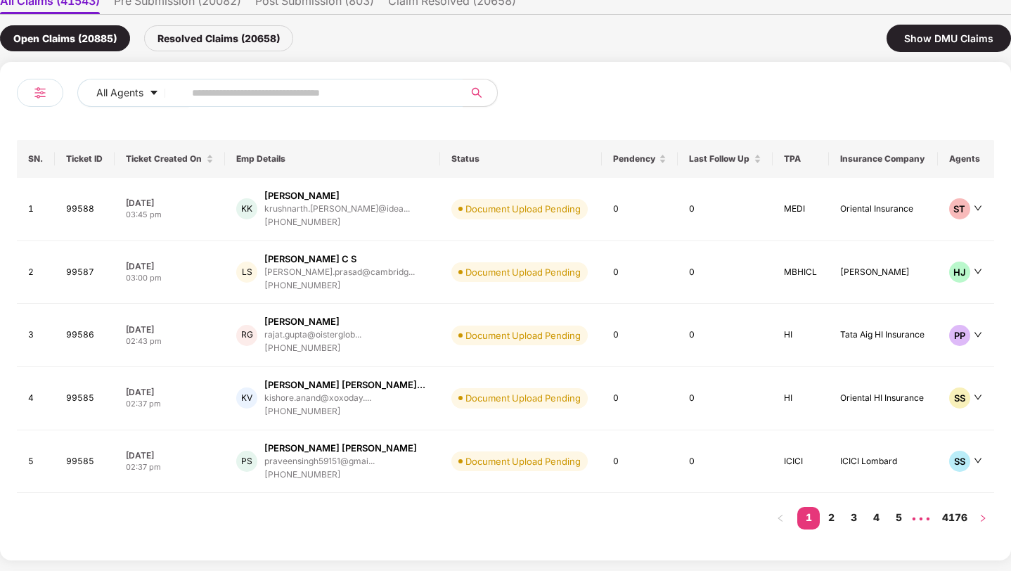
click at [986, 518] on icon "right" at bounding box center [983, 518] width 8 height 8
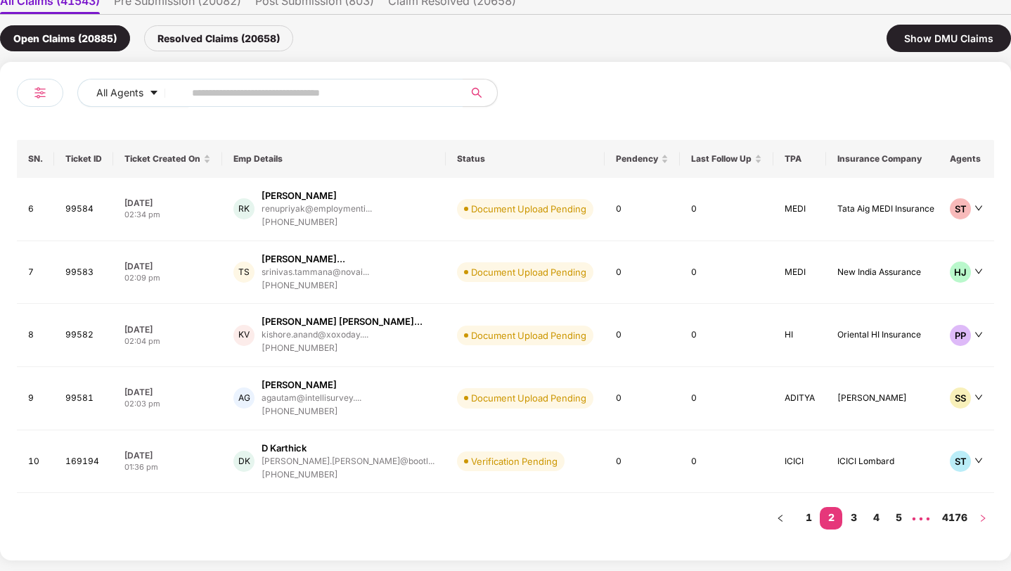
click at [986, 518] on icon "right" at bounding box center [983, 518] width 8 height 8
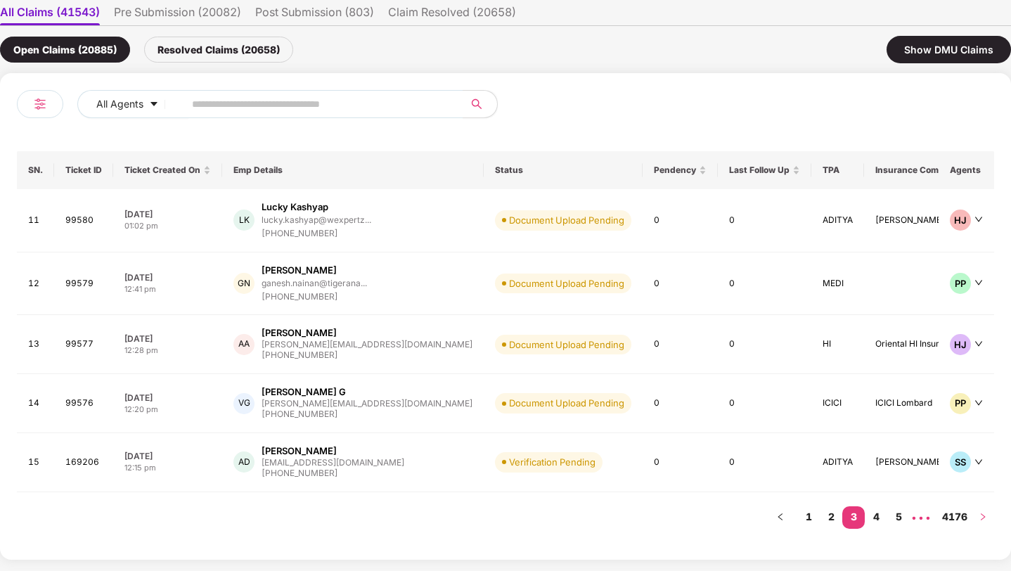
scroll to position [98, 0]
click at [784, 521] on button "button" at bounding box center [780, 518] width 22 height 22
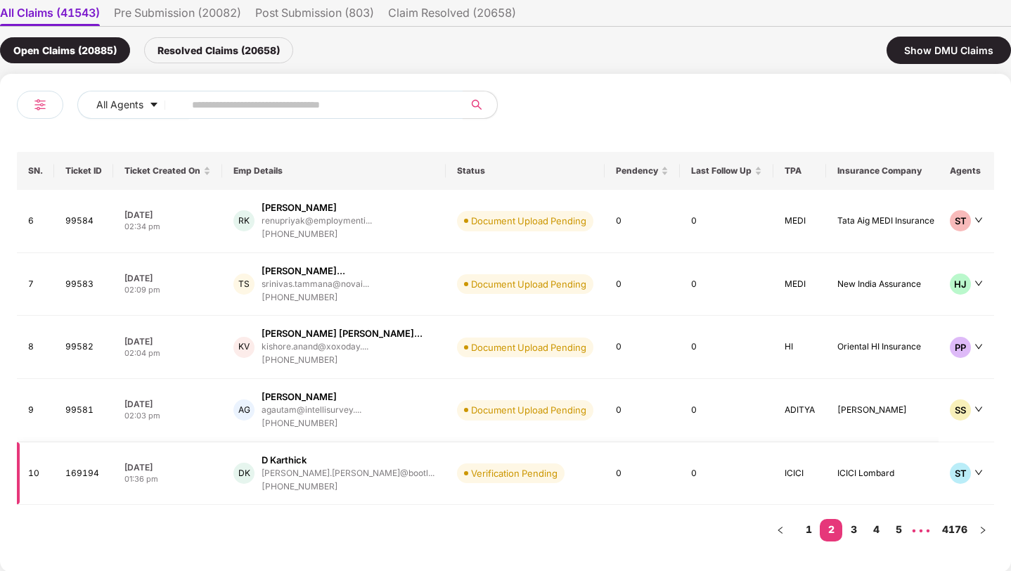
click at [385, 470] on div "DK D [PERSON_NAME].[PERSON_NAME]@bootl... [PHONE_NUMBER]" at bounding box center [333, 473] width 201 height 40
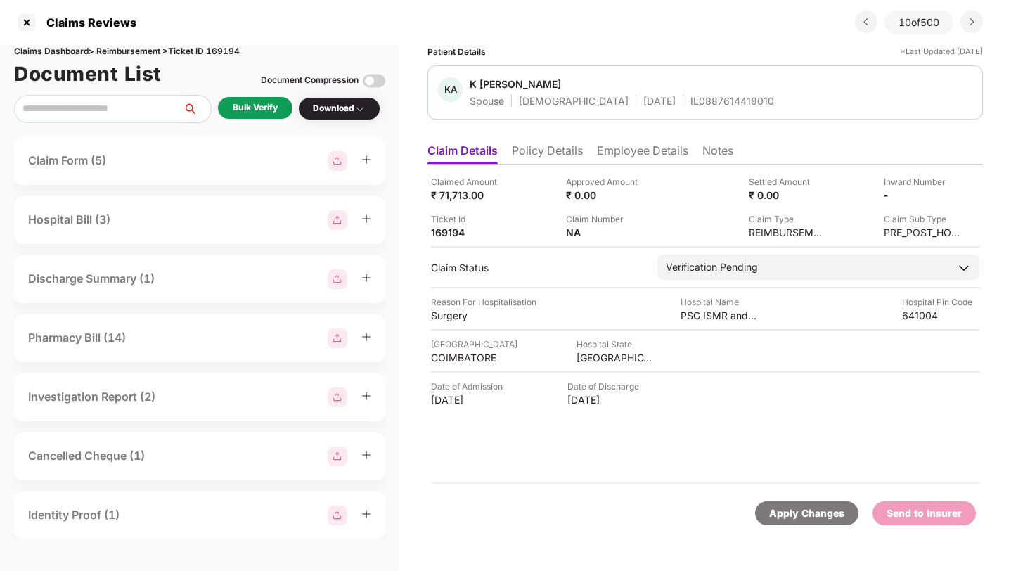
click at [145, 159] on div "Claim Form (5)" at bounding box center [199, 161] width 343 height 20
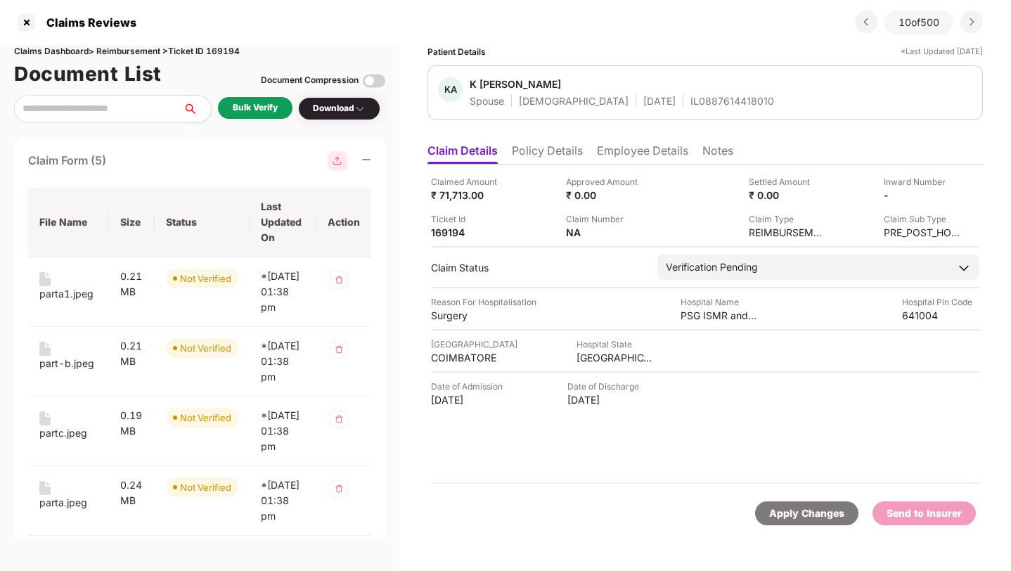
click at [138, 226] on th "Size" at bounding box center [132, 223] width 46 height 70
click at [155, 306] on td "Not Verified" at bounding box center [202, 292] width 95 height 70
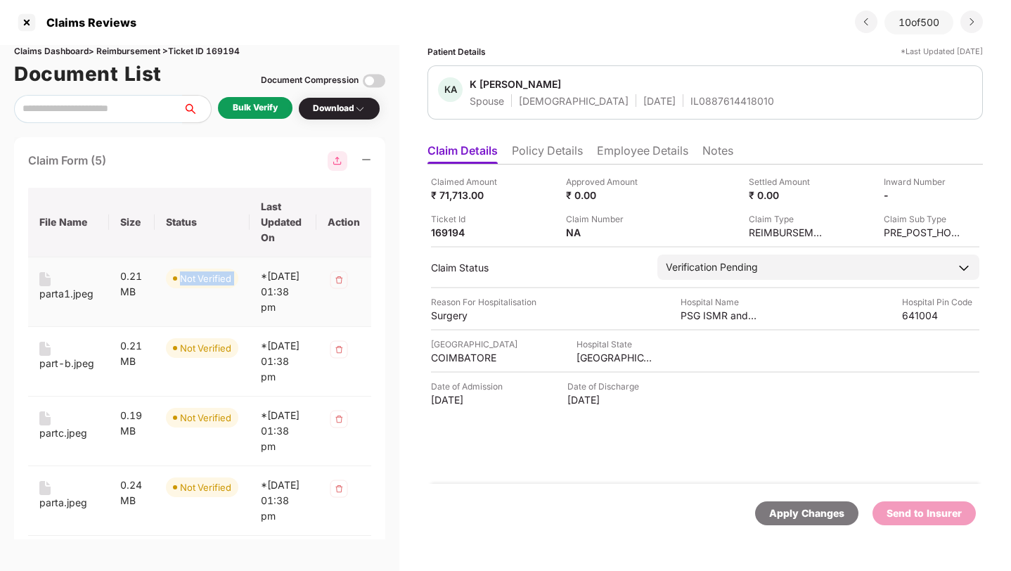
click at [155, 306] on td "Not Verified" at bounding box center [202, 292] width 95 height 70
click at [184, 384] on td "Not Verified" at bounding box center [202, 362] width 95 height 70
click at [181, 295] on td "Not Verified" at bounding box center [202, 292] width 95 height 70
click at [153, 160] on div "Claim Form (5)" at bounding box center [199, 161] width 343 height 20
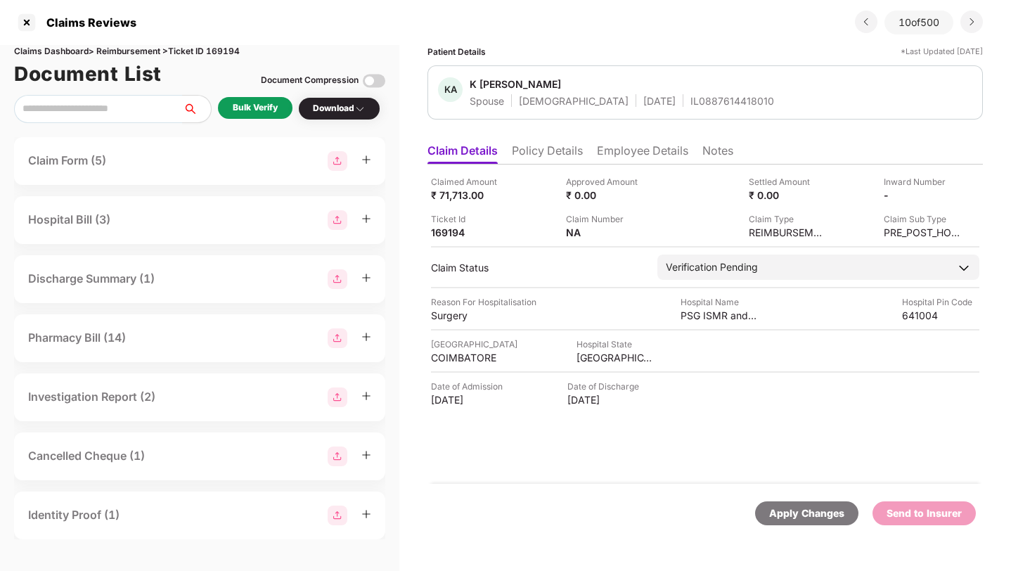
click at [365, 110] on img at bounding box center [359, 108] width 11 height 11
click at [366, 110] on img at bounding box center [359, 108] width 11 height 11
